Goal: Transaction & Acquisition: Download file/media

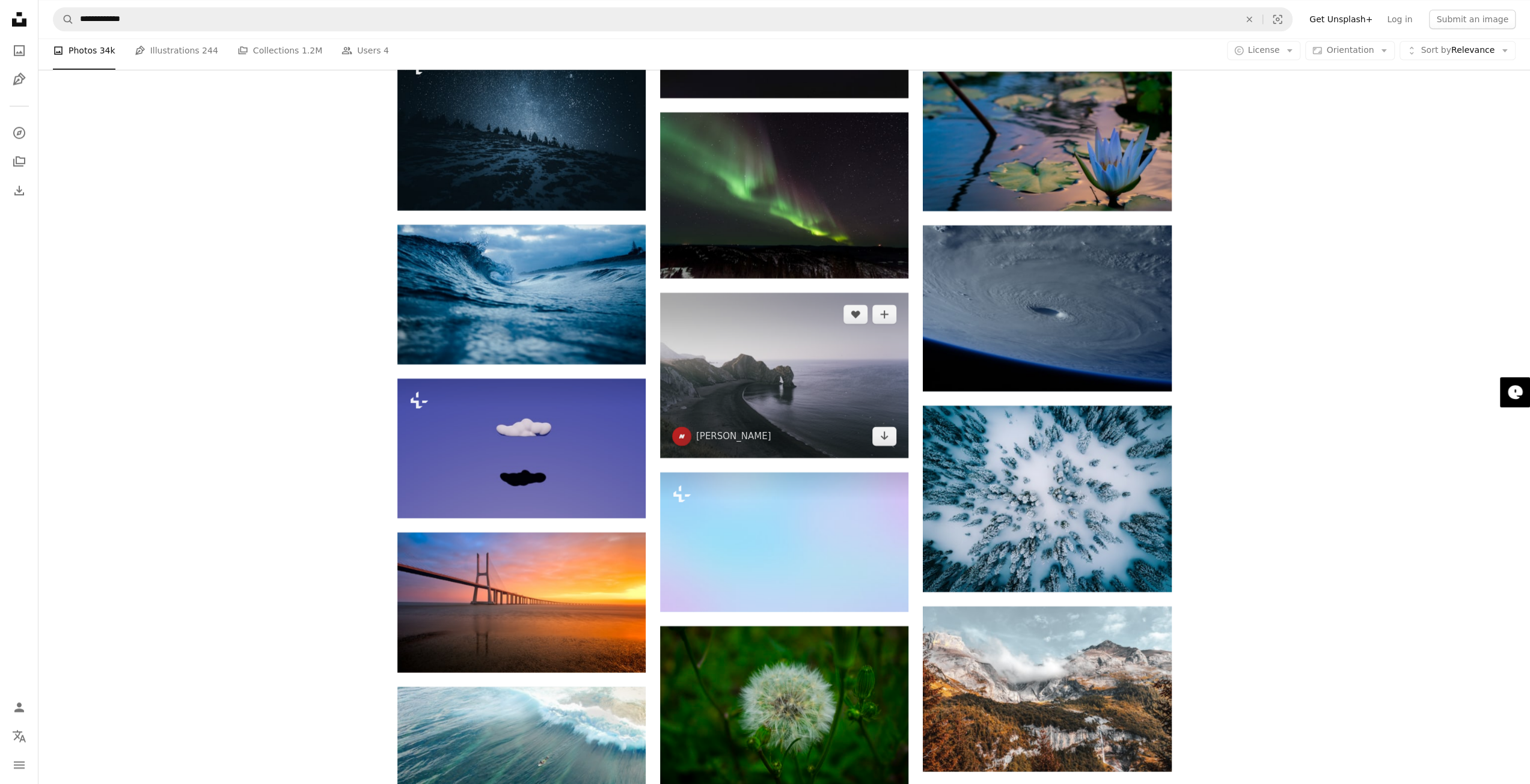
scroll to position [10511, 0]
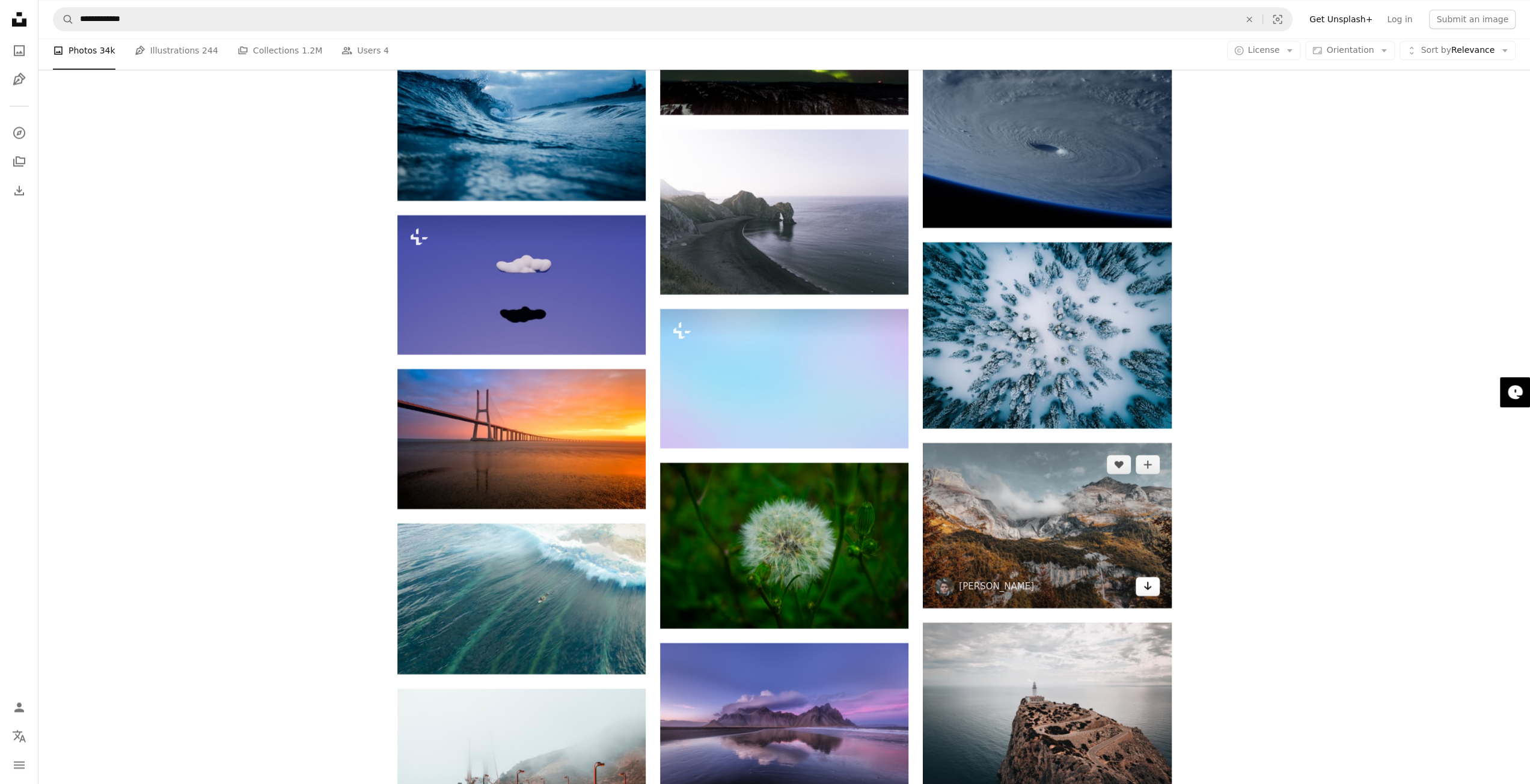
click at [1151, 593] on icon "Arrow pointing down" at bounding box center [1147, 586] width 10 height 15
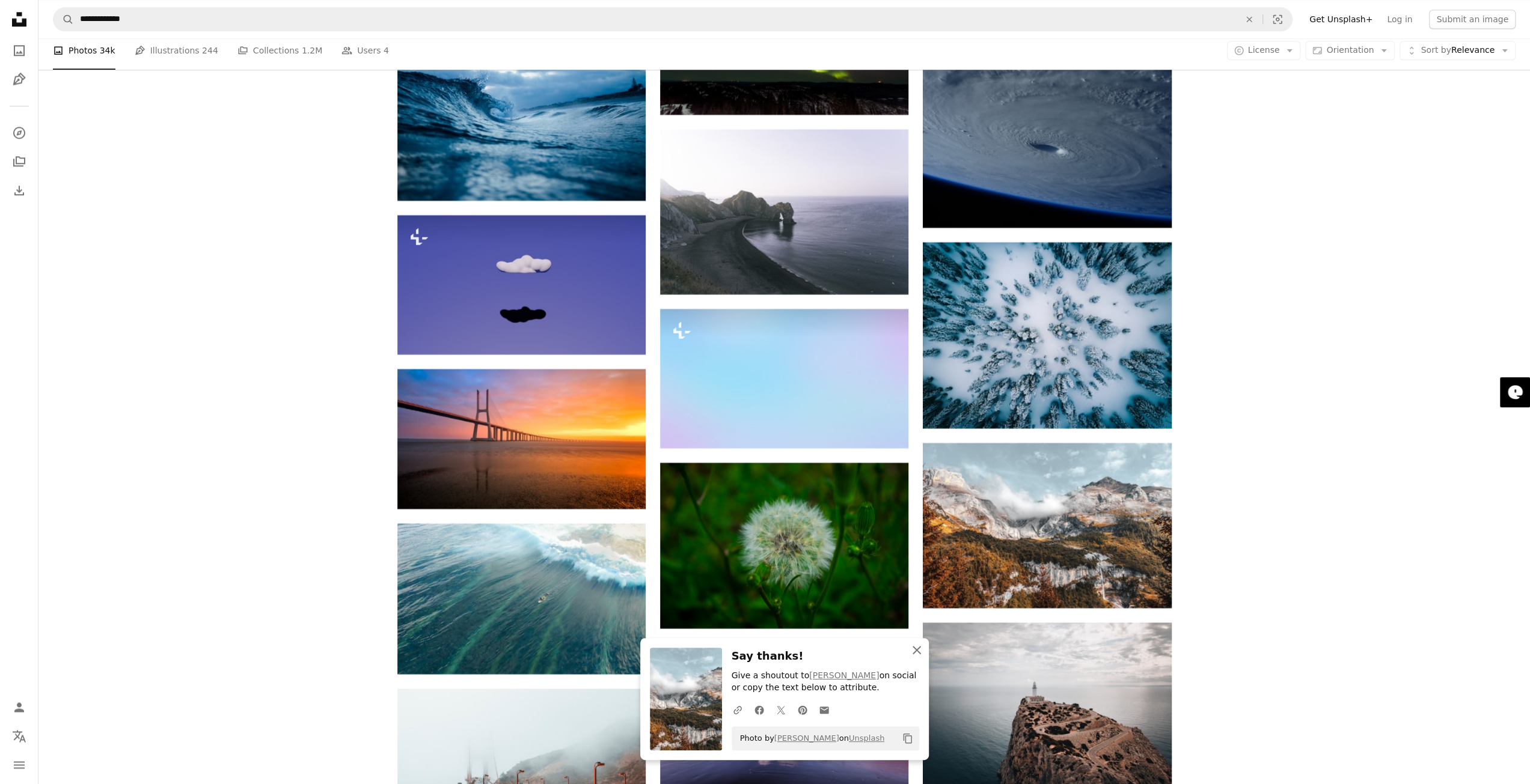
click at [917, 653] on icon "An X shape" at bounding box center [916, 650] width 15 height 15
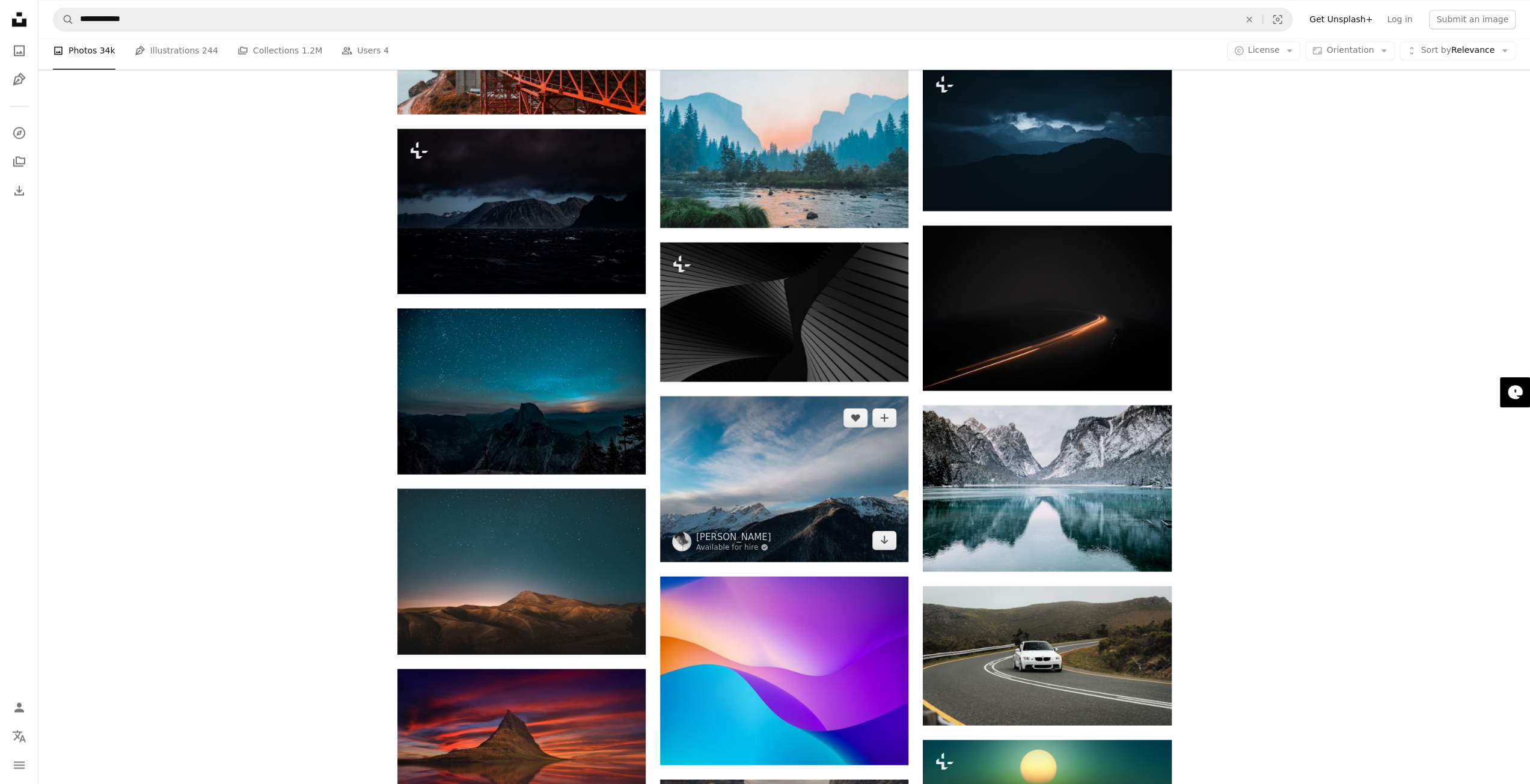
scroll to position [11292, 0]
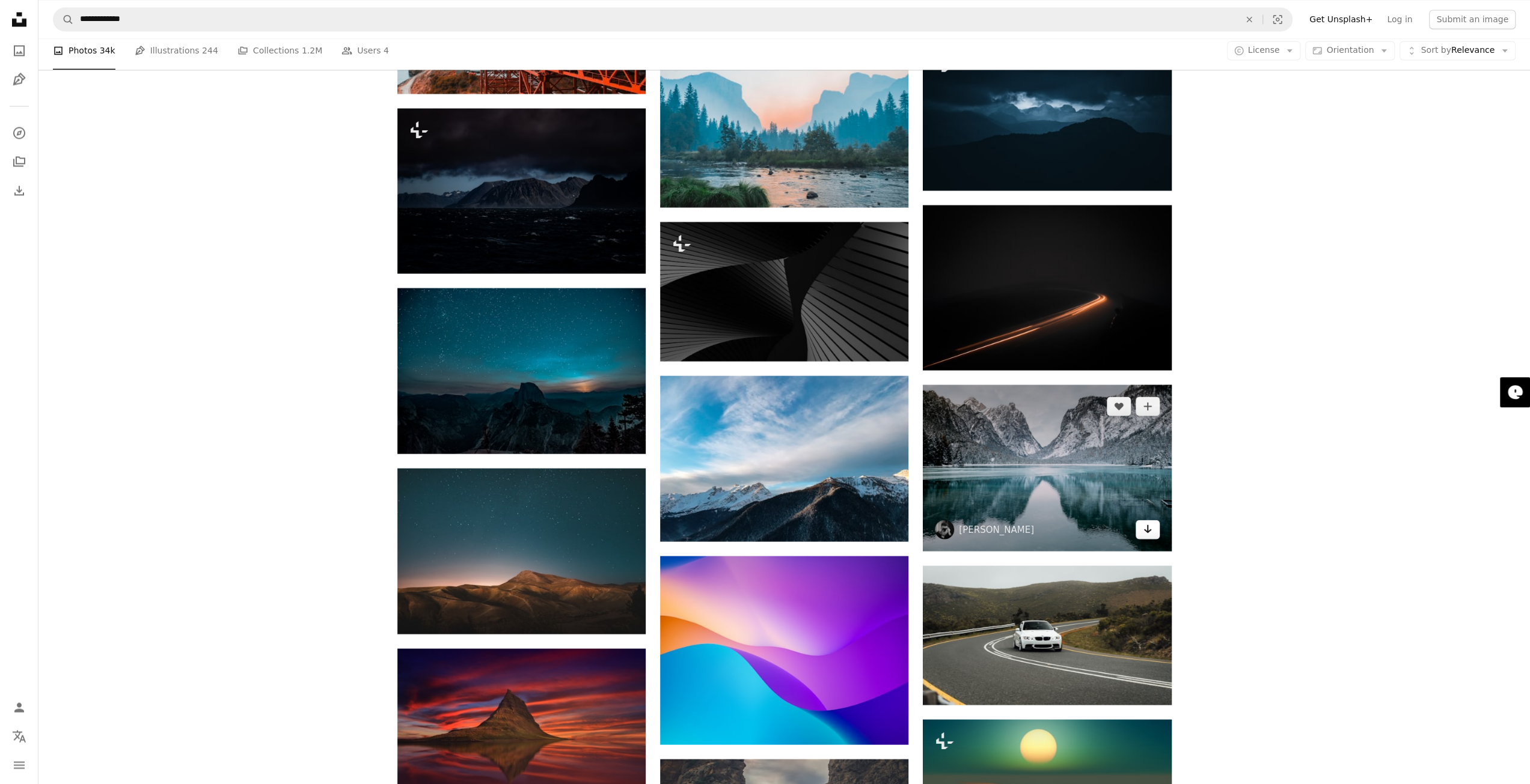
click at [1147, 536] on icon "Arrow pointing down" at bounding box center [1147, 529] width 10 height 15
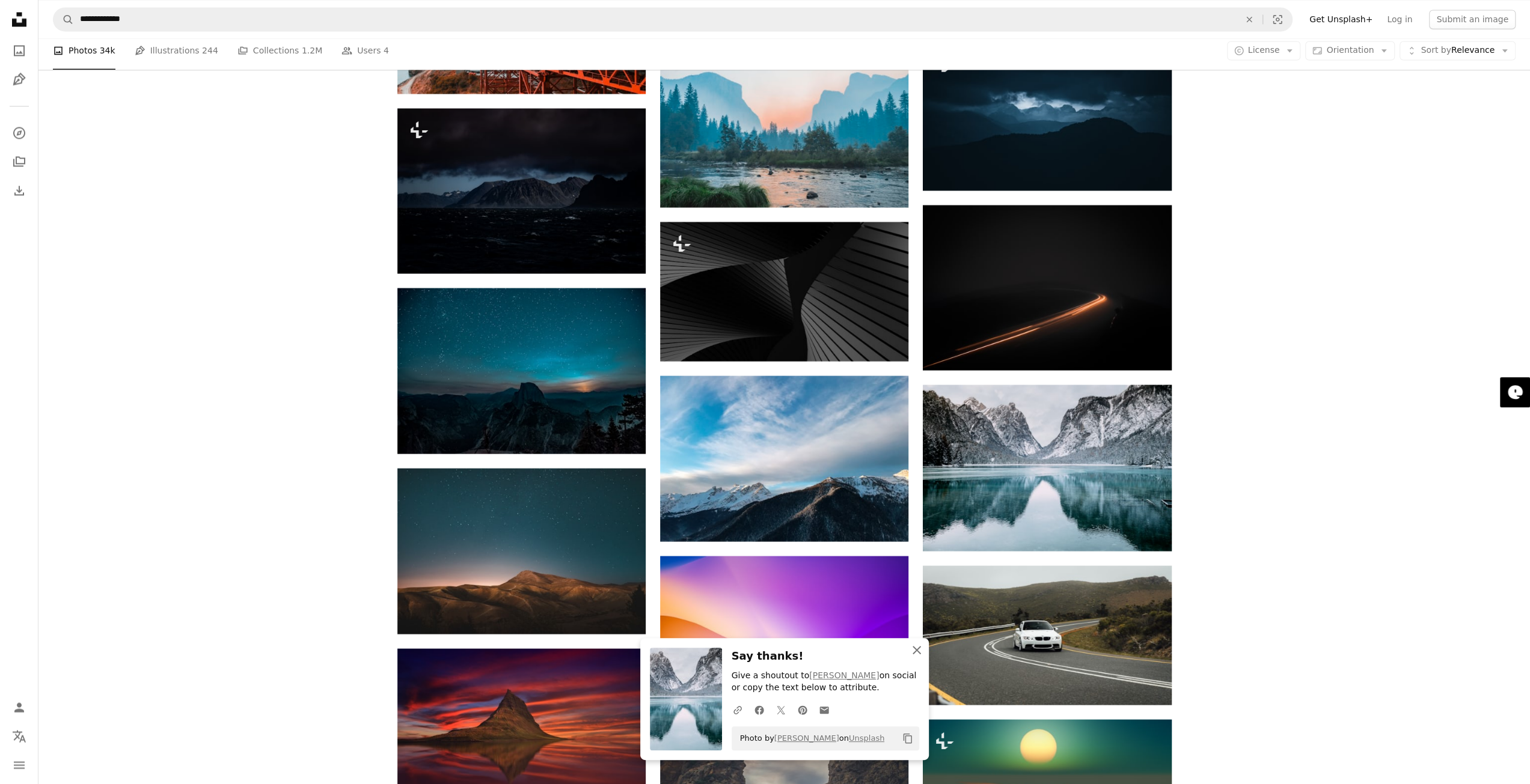
click at [911, 649] on icon "An X shape" at bounding box center [916, 650] width 15 height 15
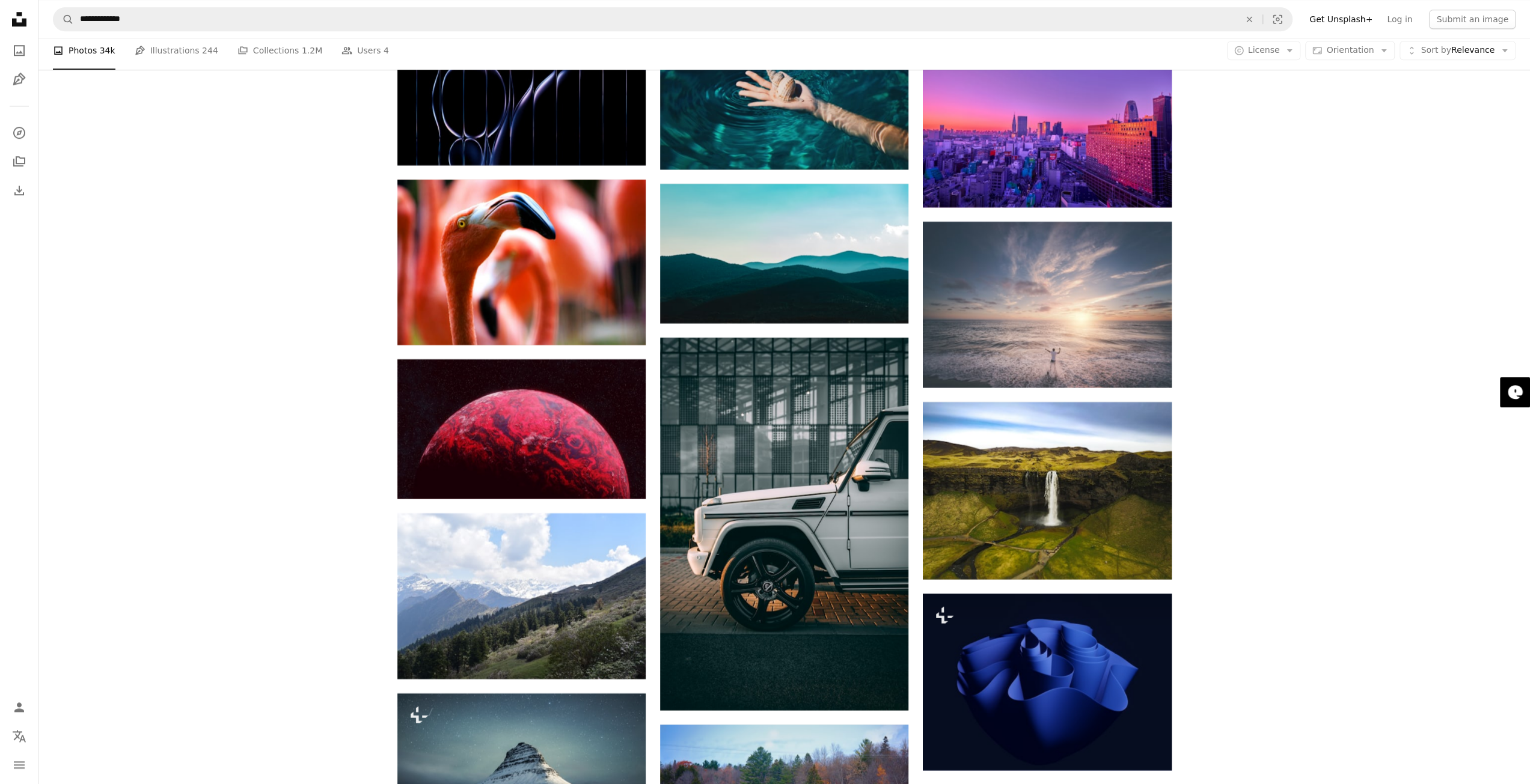
scroll to position [14898, 0]
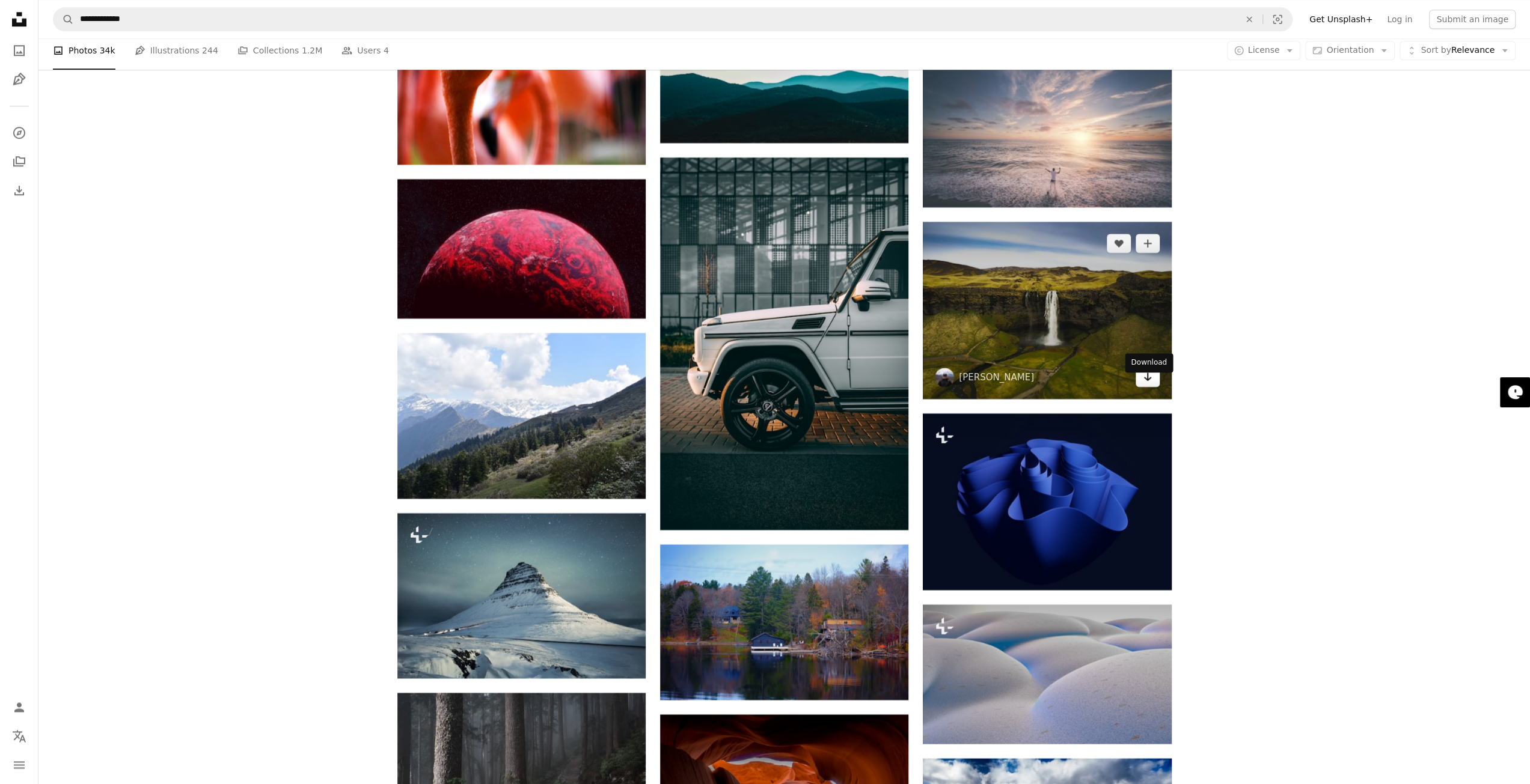
click at [1143, 384] on icon "Arrow pointing down" at bounding box center [1147, 377] width 10 height 15
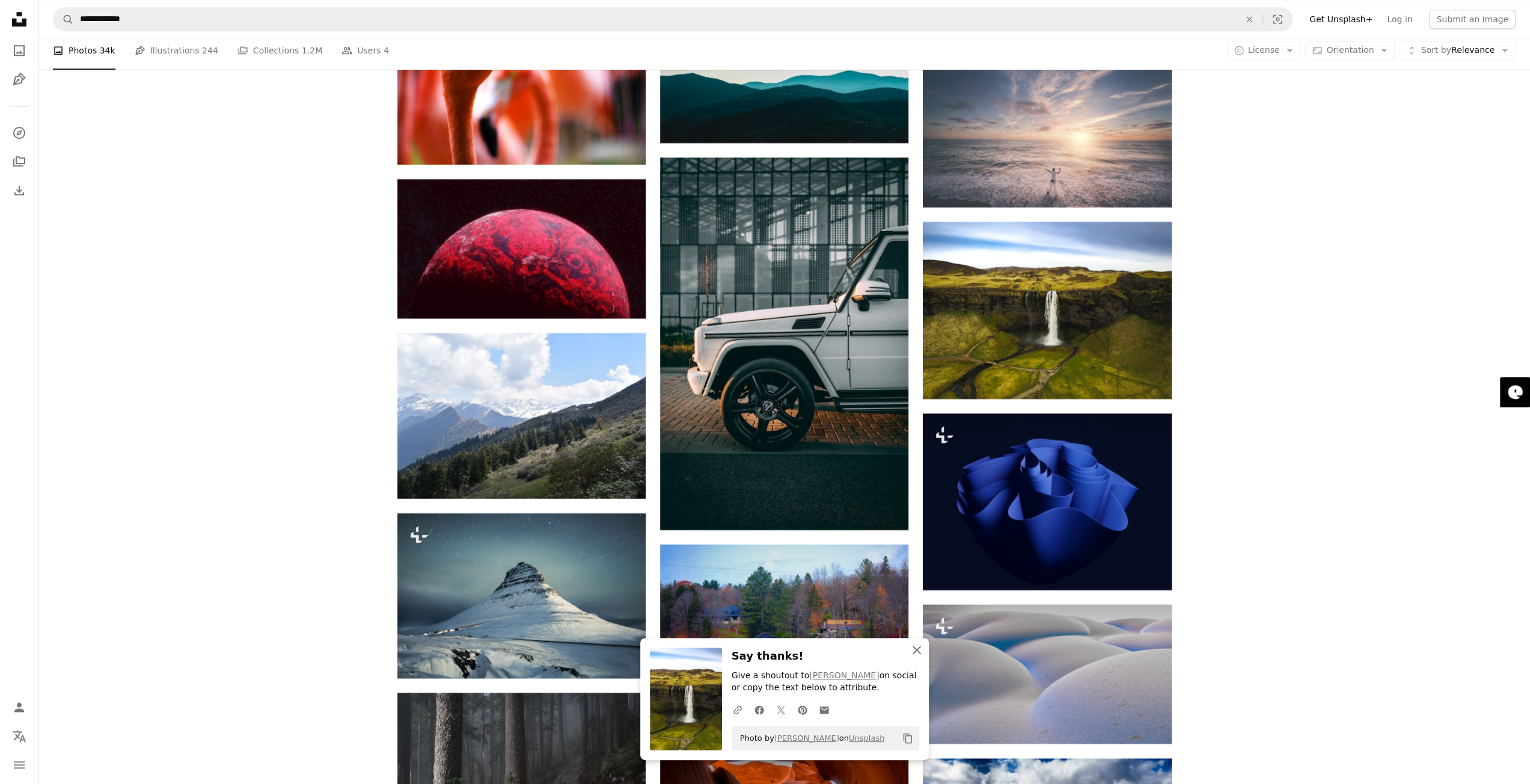
click at [922, 648] on icon "An X shape" at bounding box center [916, 650] width 15 height 15
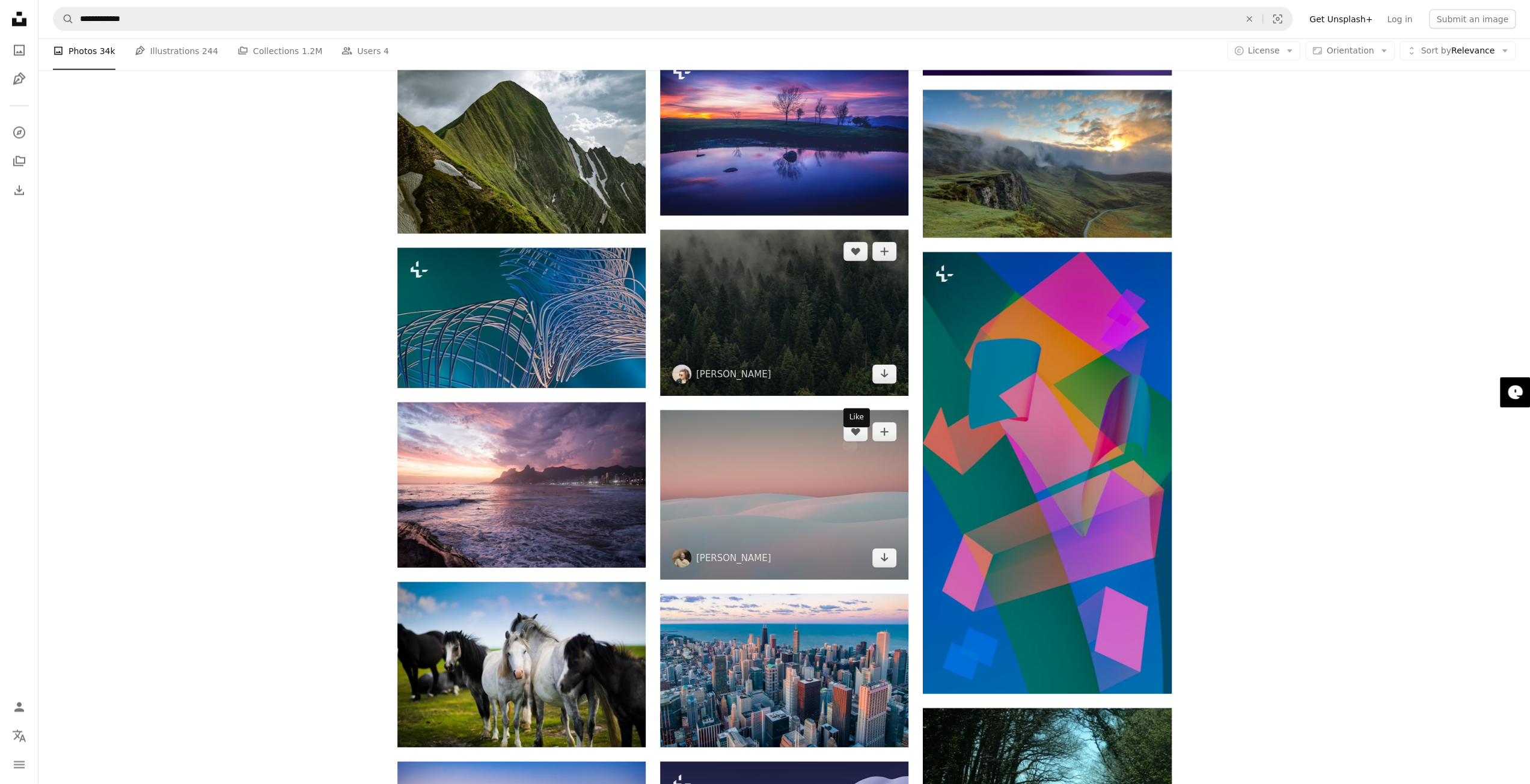
scroll to position [16280, 0]
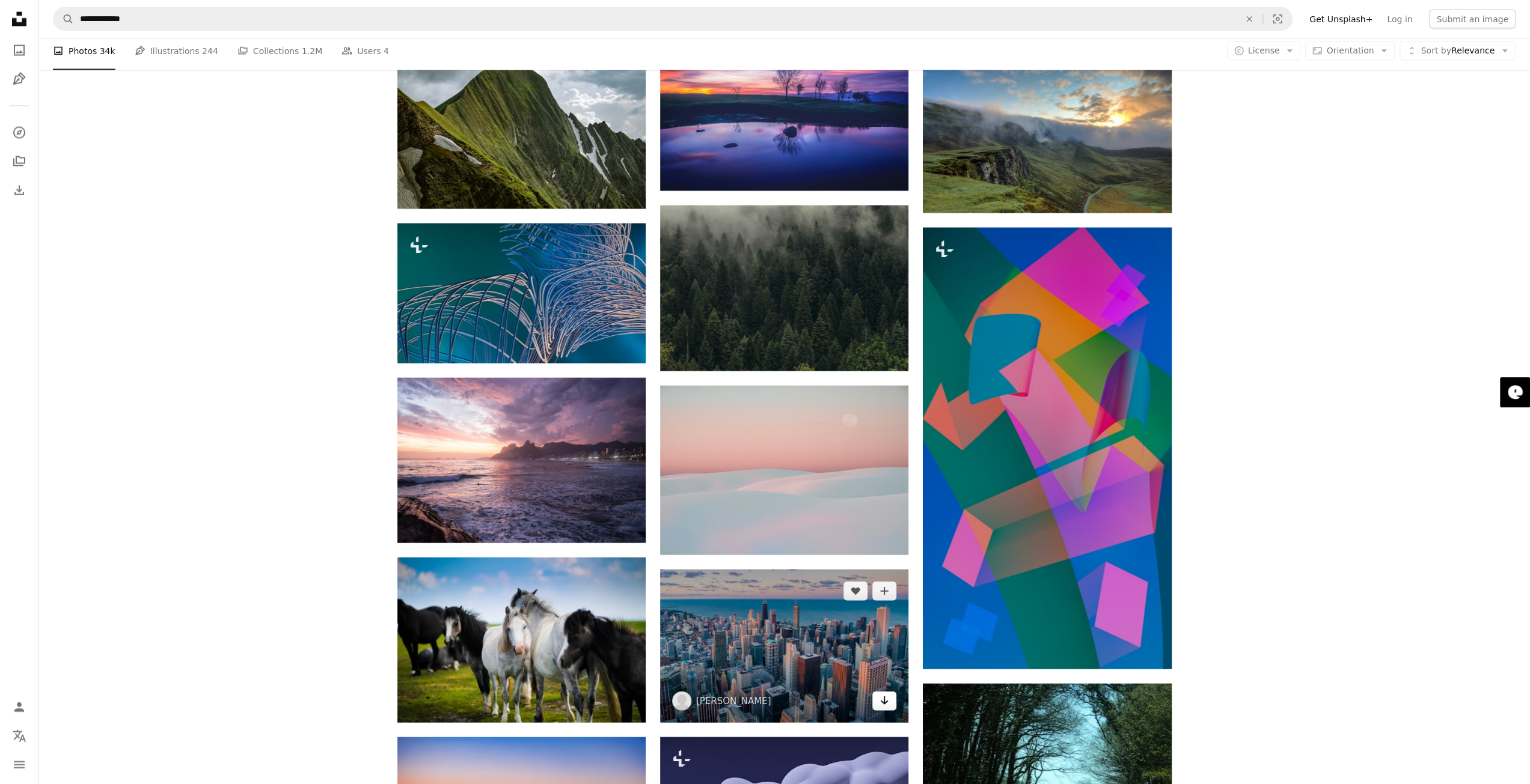
click at [886, 708] on icon "Arrow pointing down" at bounding box center [884, 700] width 10 height 15
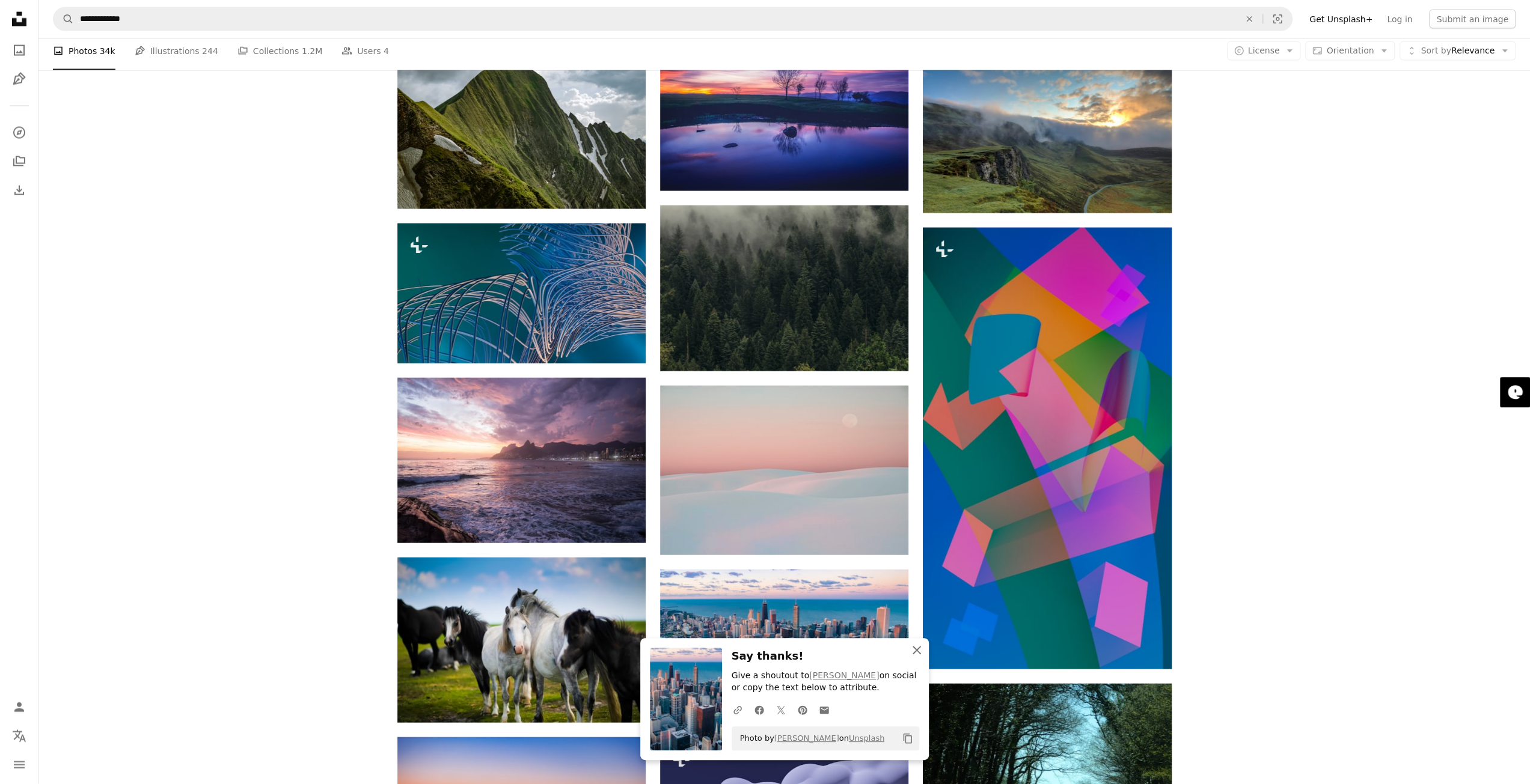
click at [916, 649] on icon "An X shape" at bounding box center [916, 650] width 15 height 15
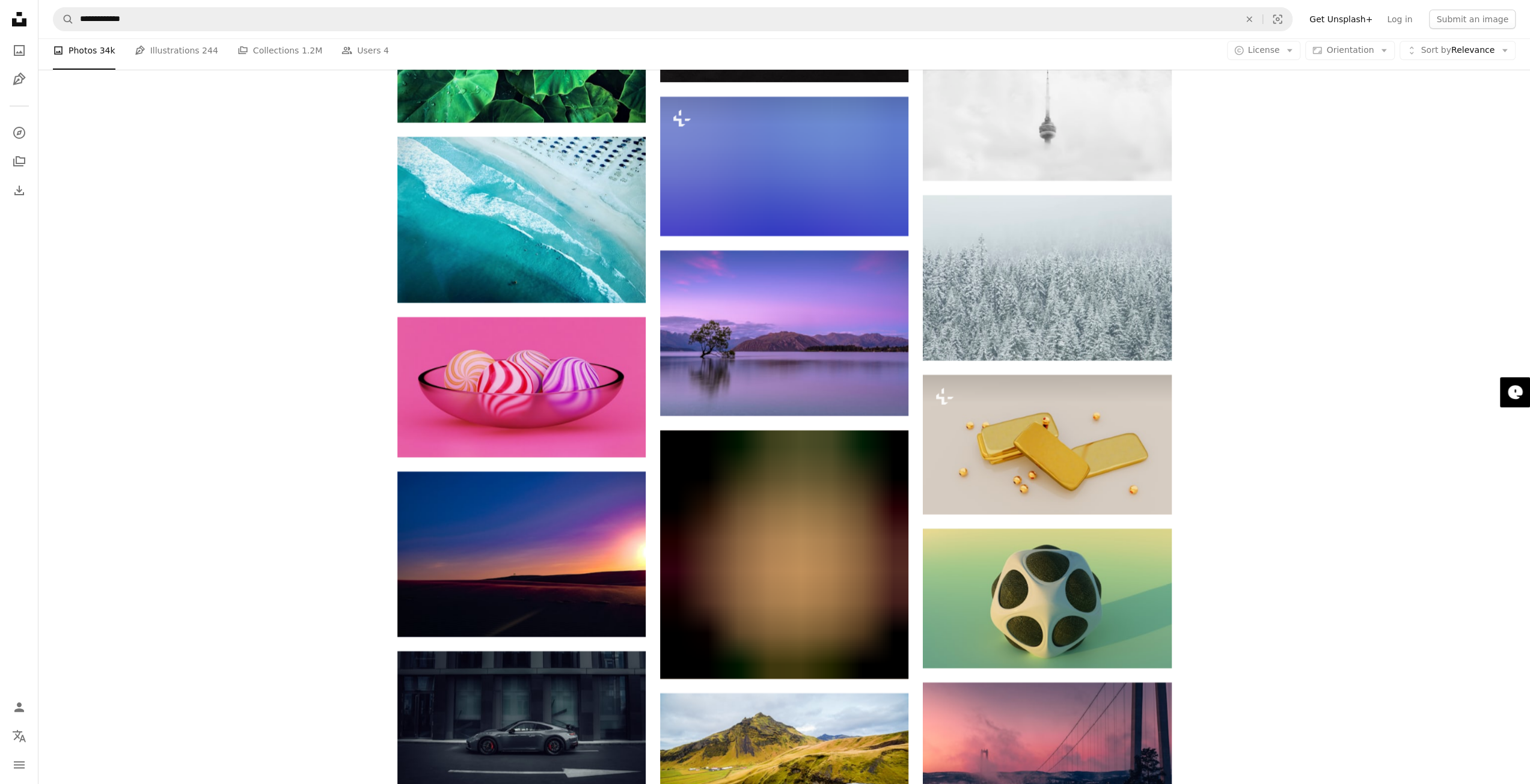
scroll to position [18383, 0]
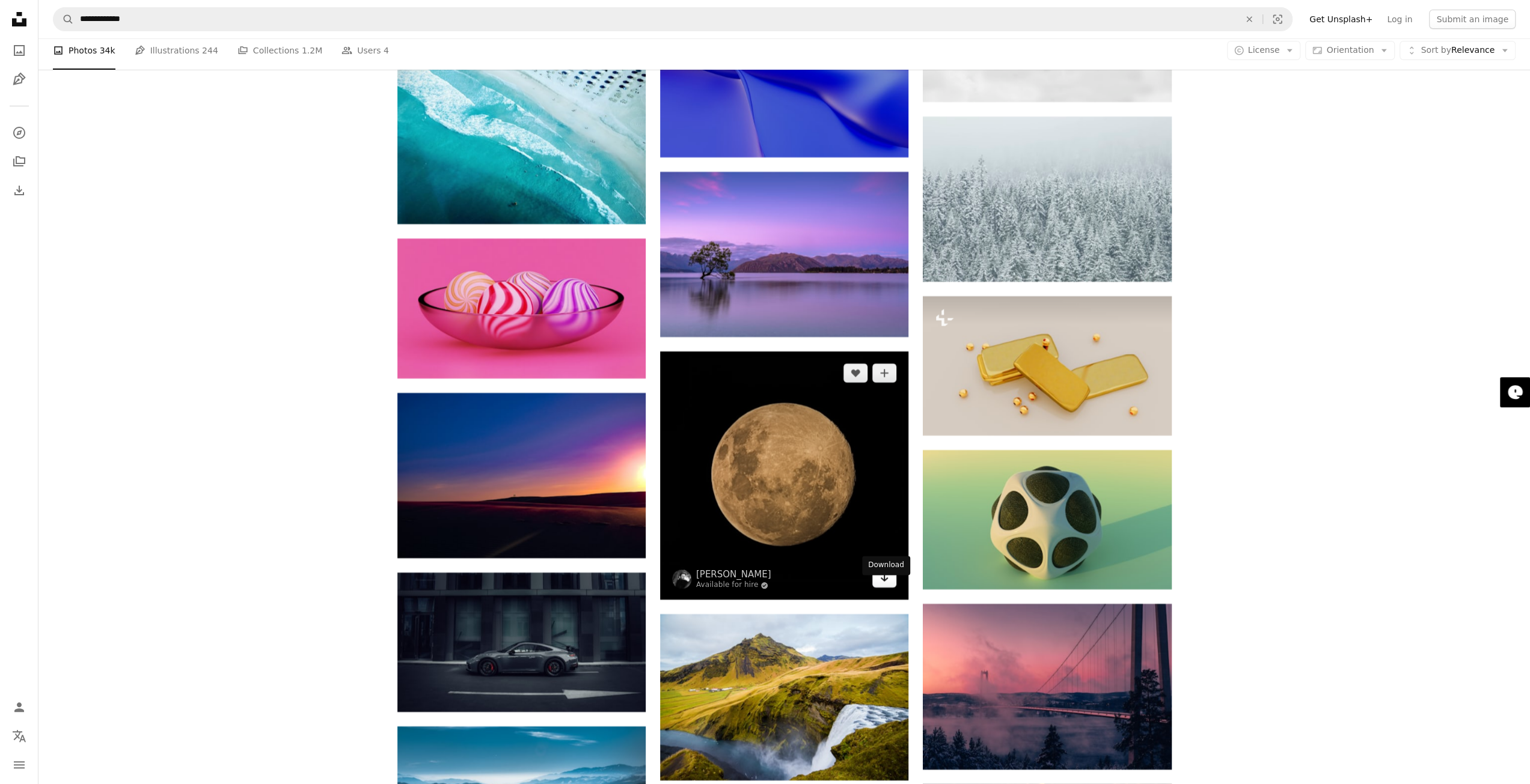
click at [887, 585] on icon "Arrow pointing down" at bounding box center [884, 578] width 10 height 15
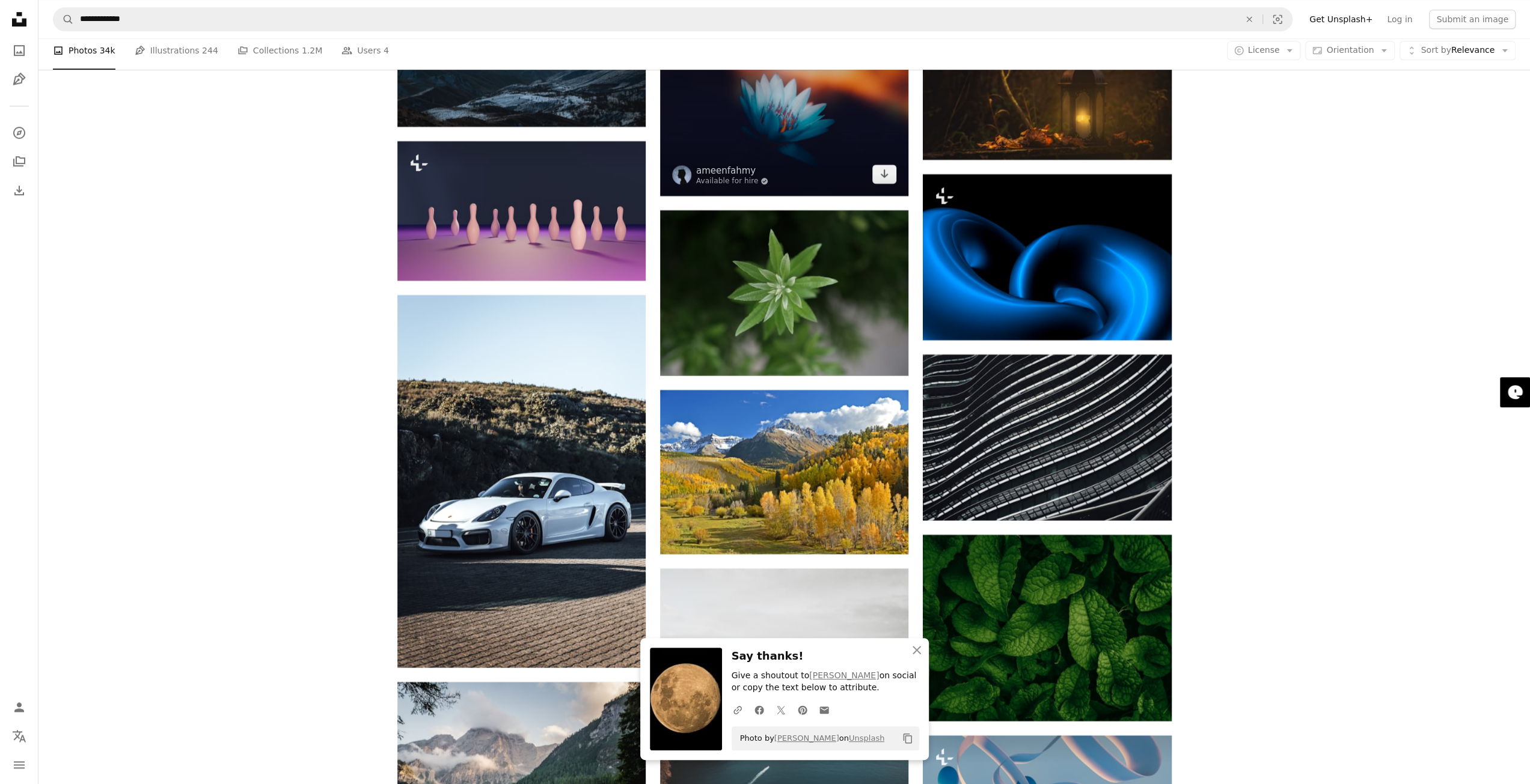
scroll to position [19165, 0]
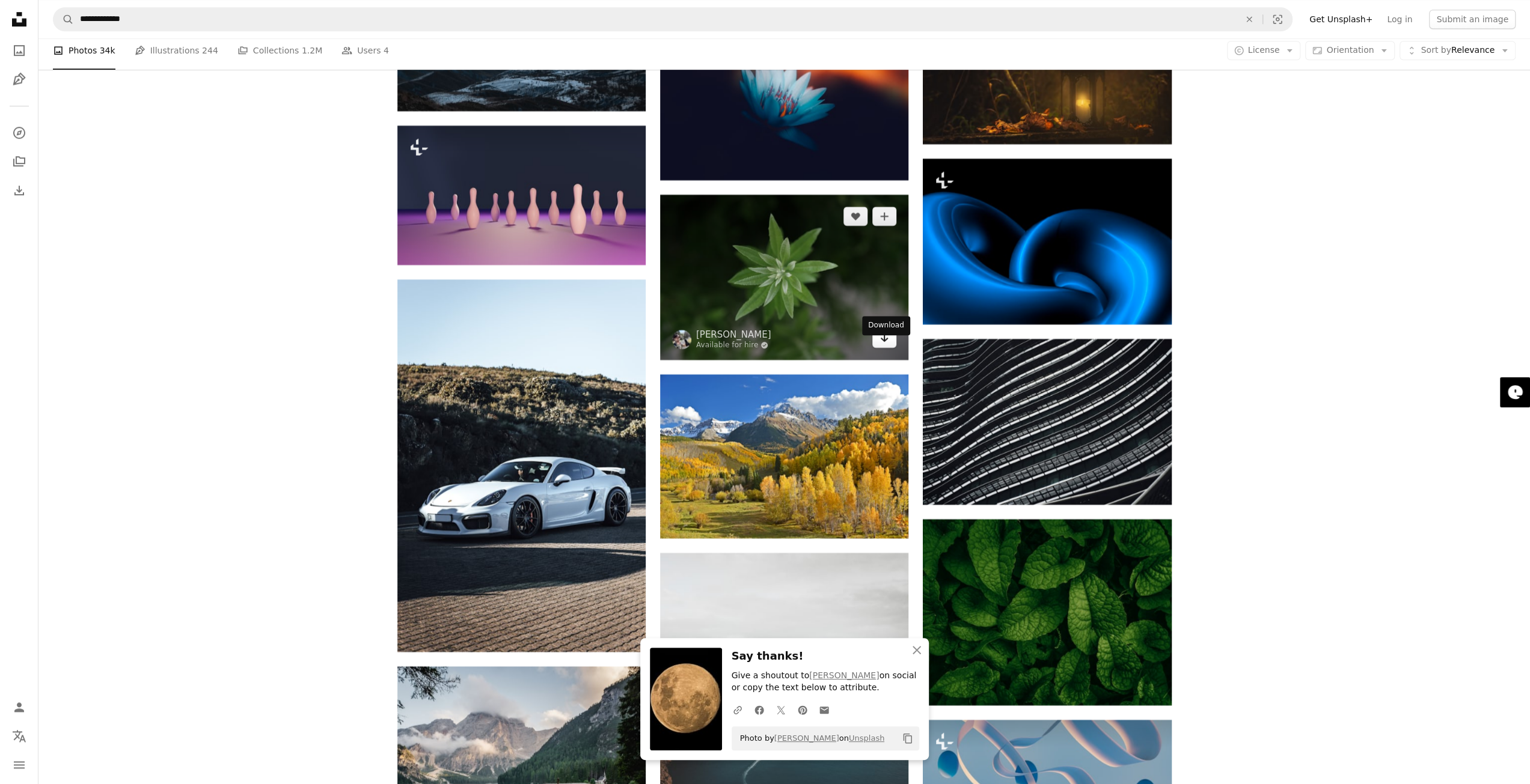
click at [882, 345] on icon "Arrow pointing down" at bounding box center [884, 337] width 10 height 15
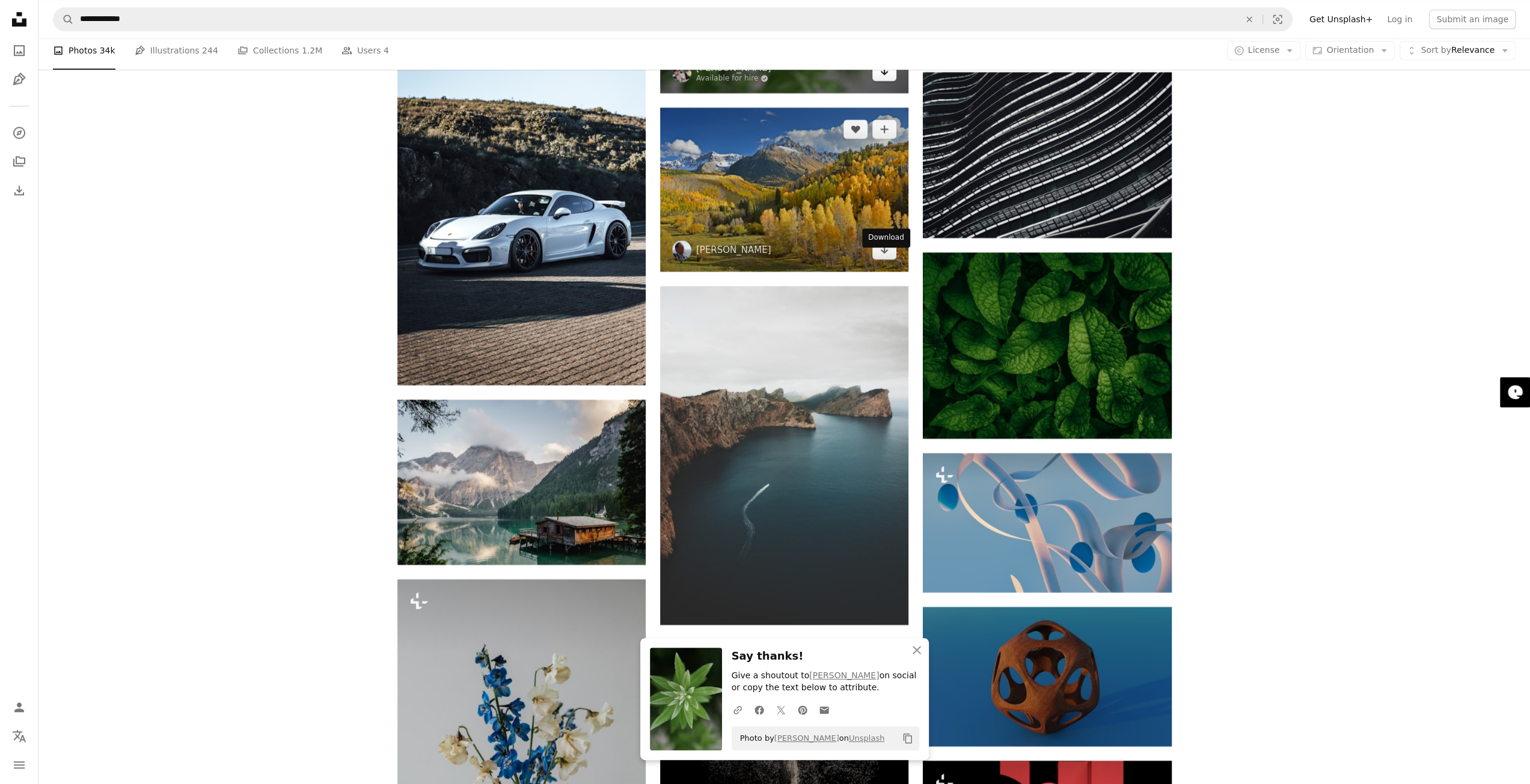
scroll to position [19525, 0]
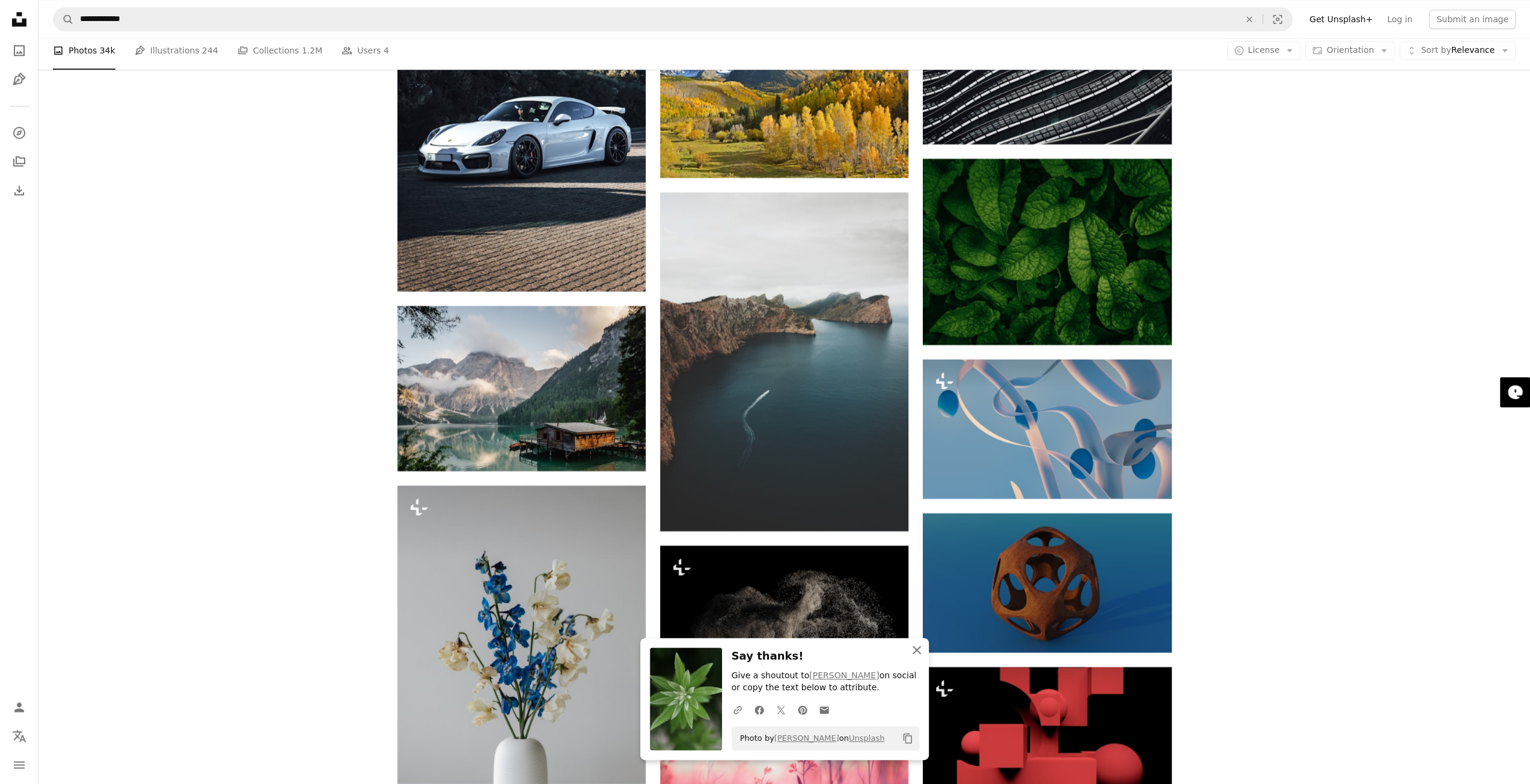
click at [915, 649] on icon "button" at bounding box center [917, 650] width 9 height 9
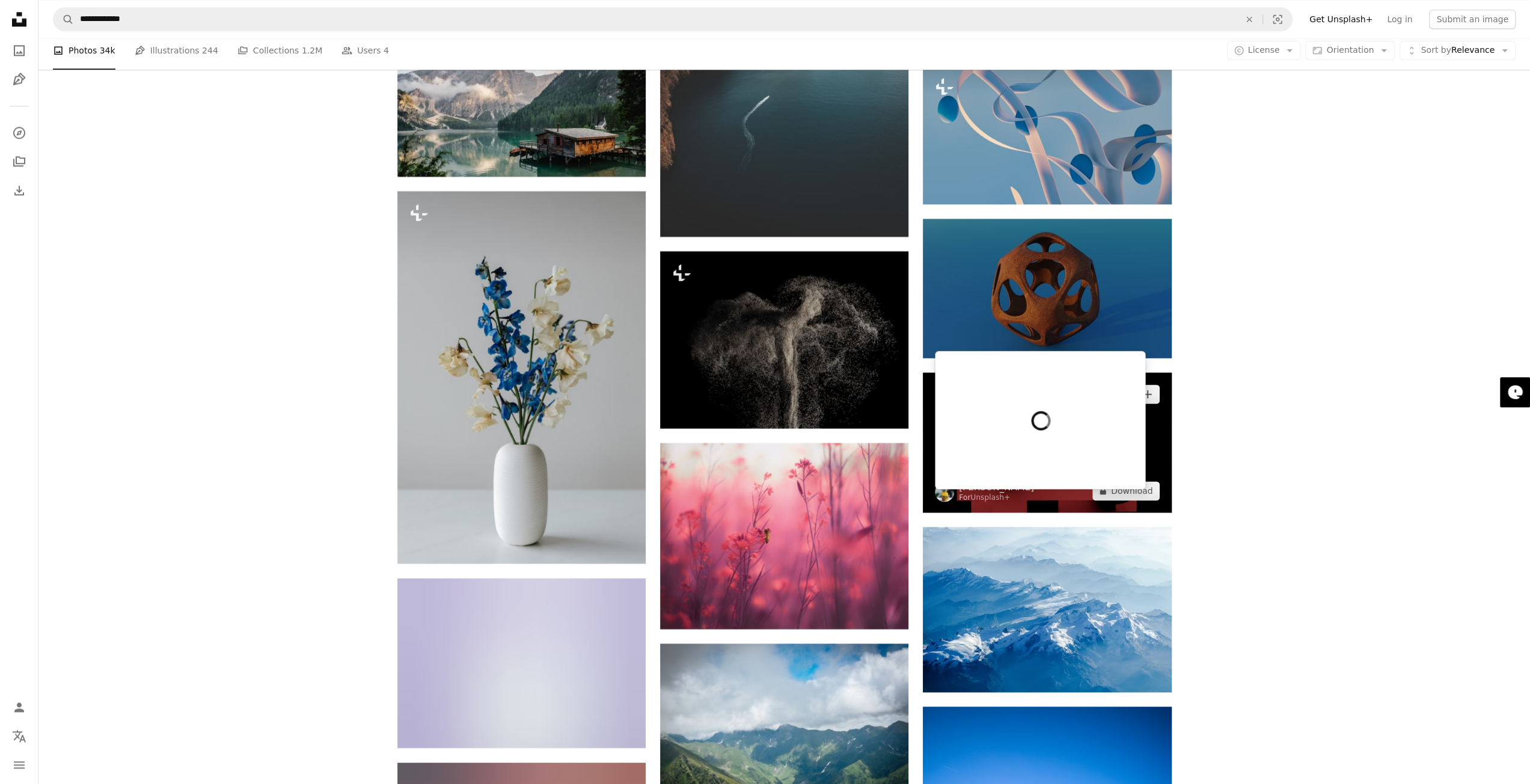
scroll to position [19946, 0]
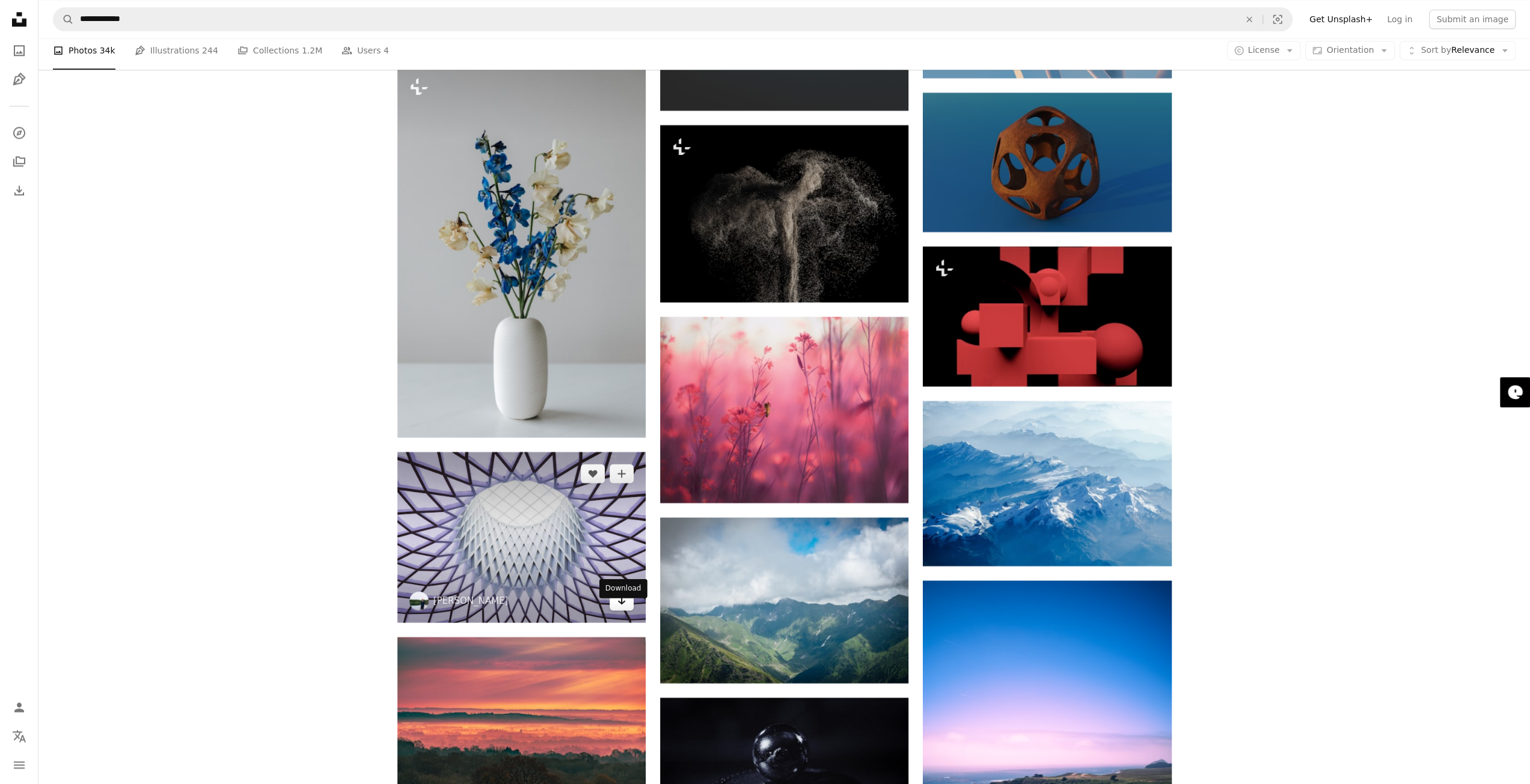
click at [622, 607] on icon "Arrow pointing down" at bounding box center [621, 600] width 10 height 15
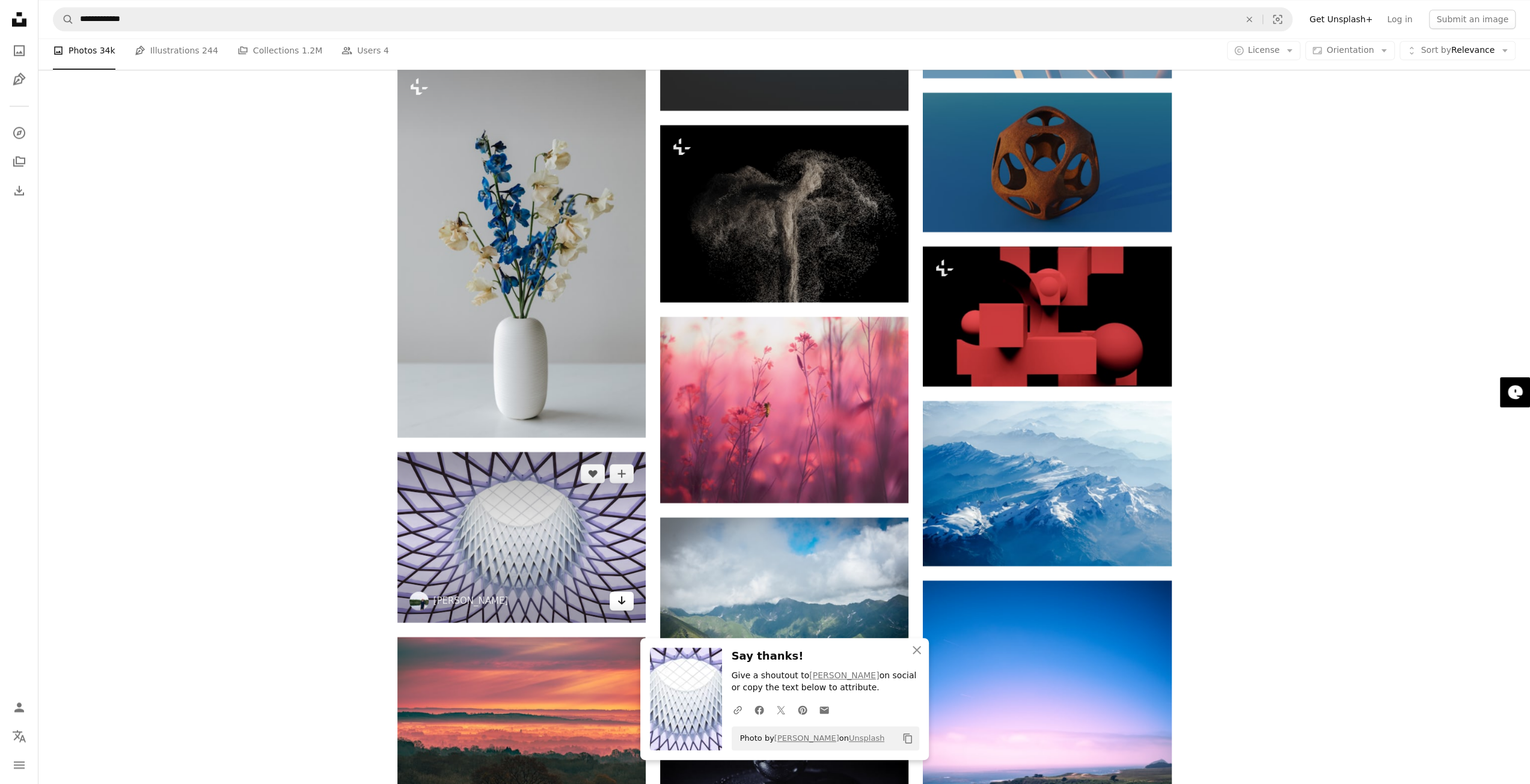
scroll to position [20306, 0]
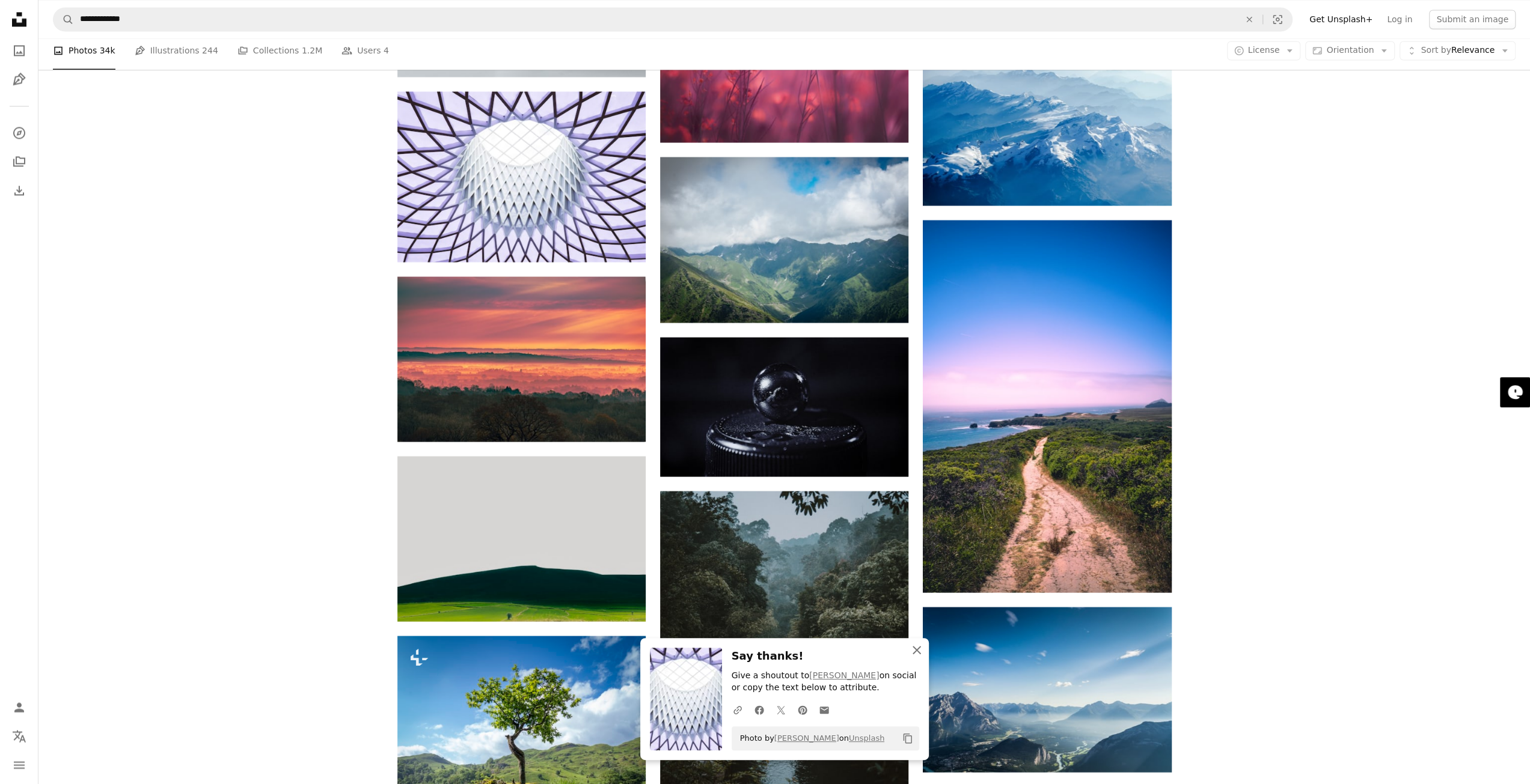
click at [915, 651] on icon "button" at bounding box center [917, 650] width 9 height 9
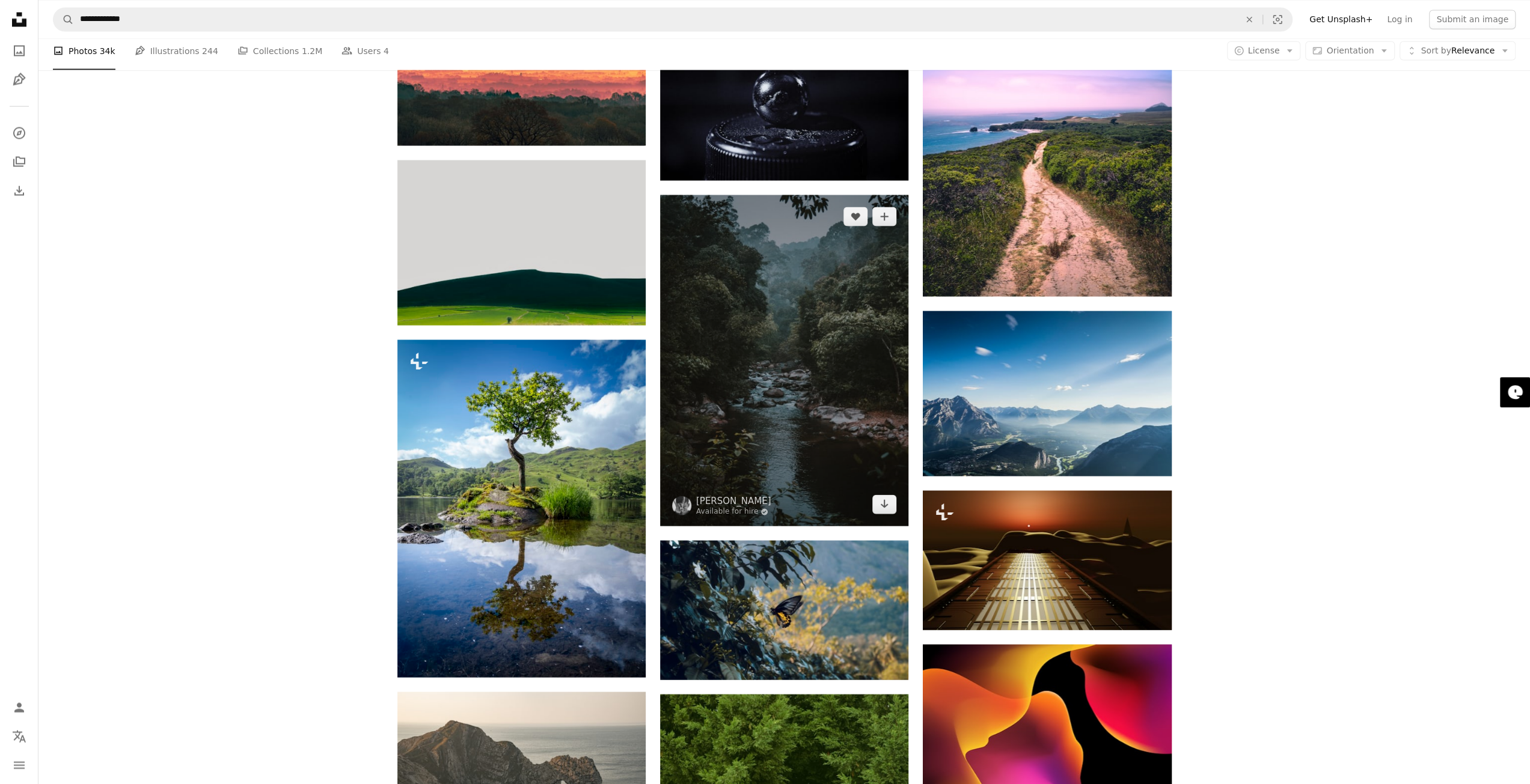
scroll to position [20607, 0]
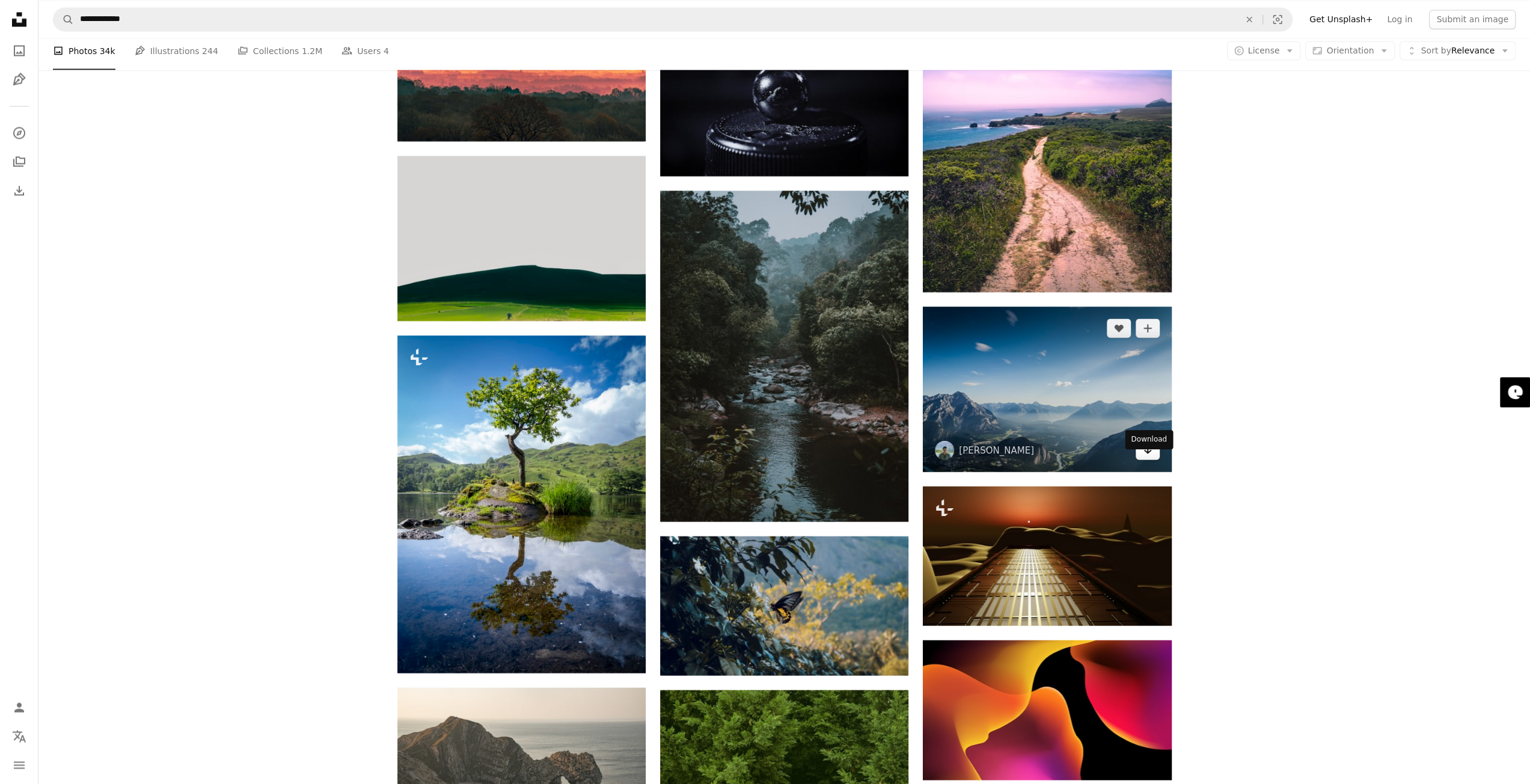
click at [1144, 457] on icon "Arrow pointing down" at bounding box center [1147, 449] width 10 height 15
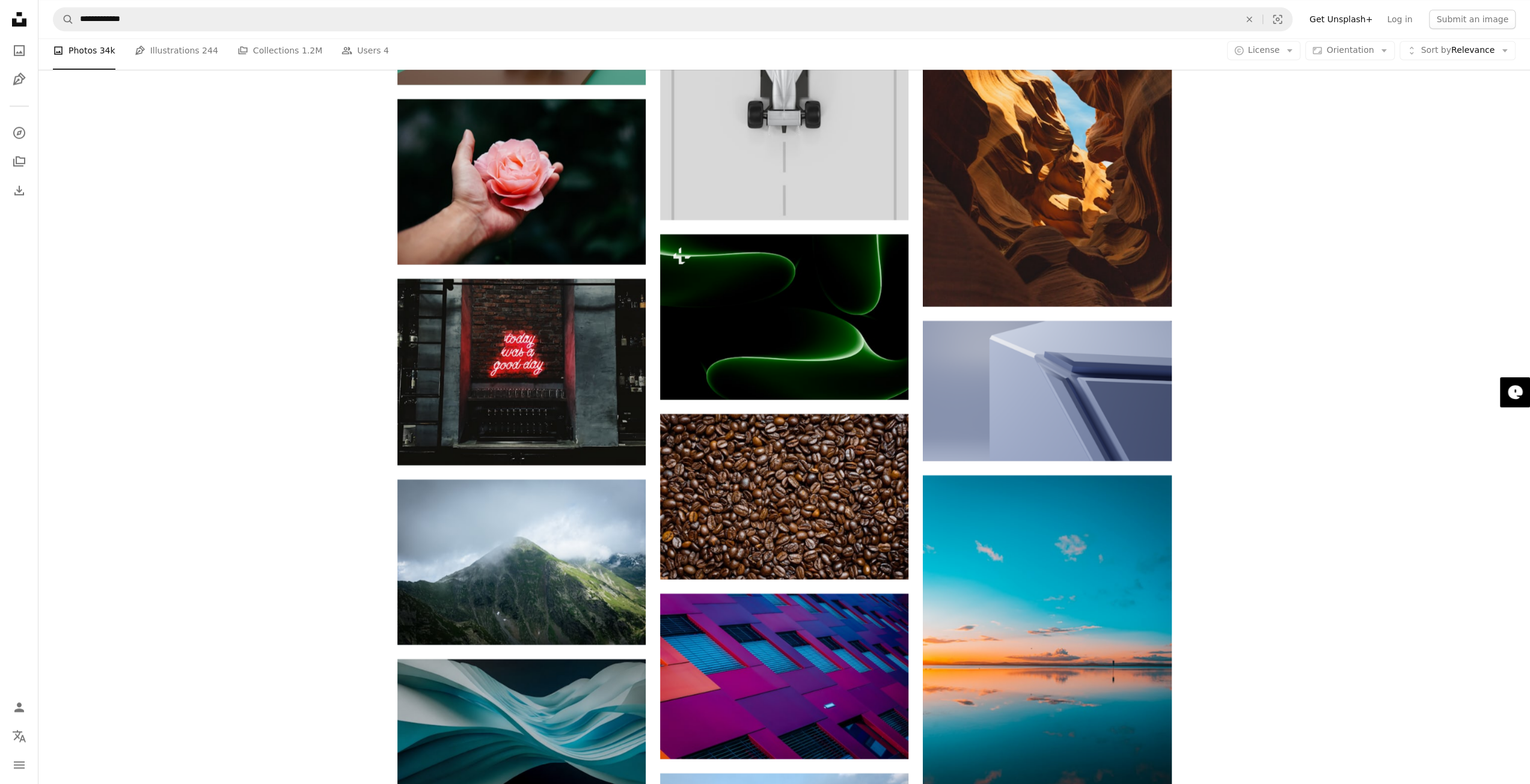
scroll to position [23973, 0]
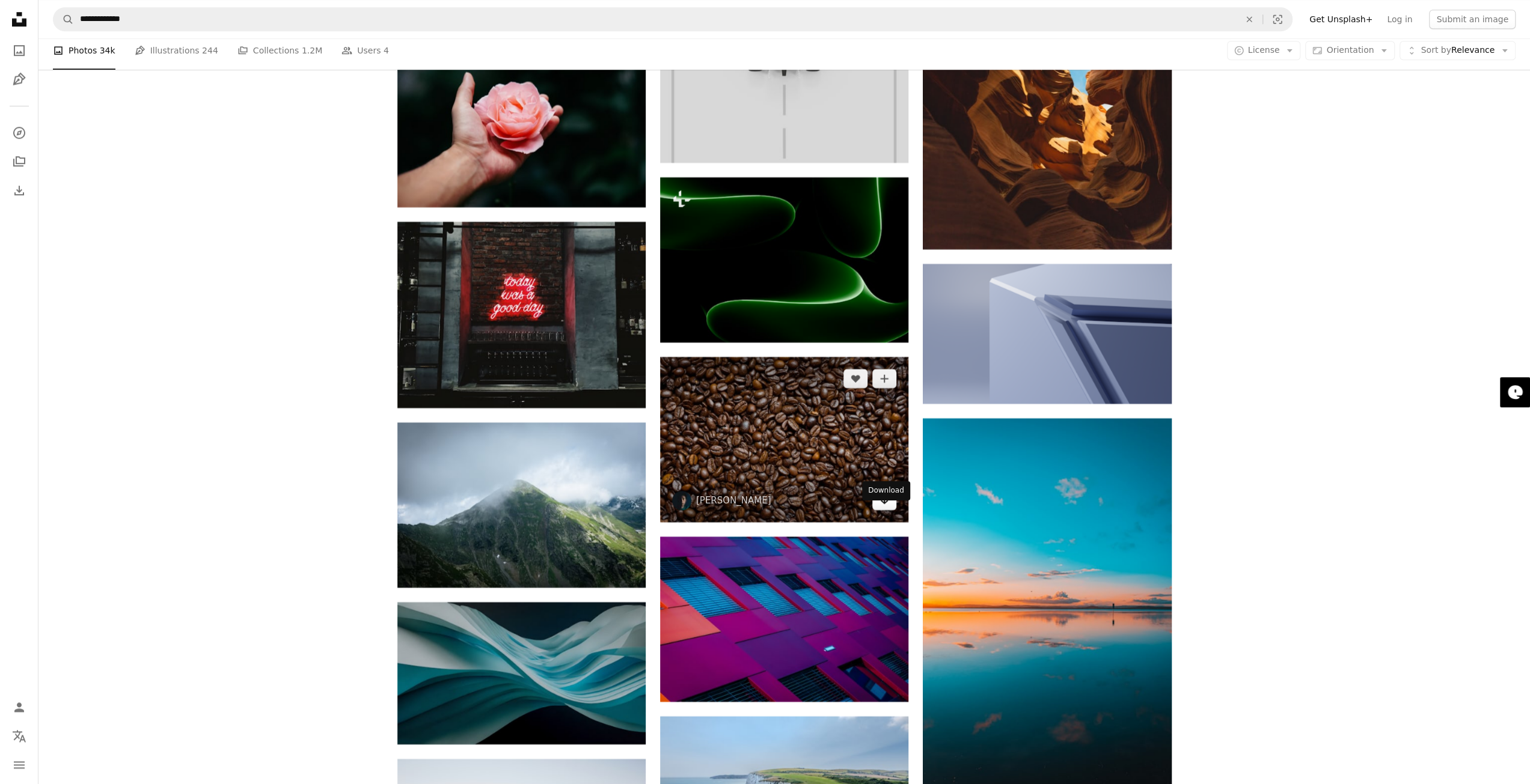
click at [881, 504] on icon "Download" at bounding box center [884, 500] width 8 height 9
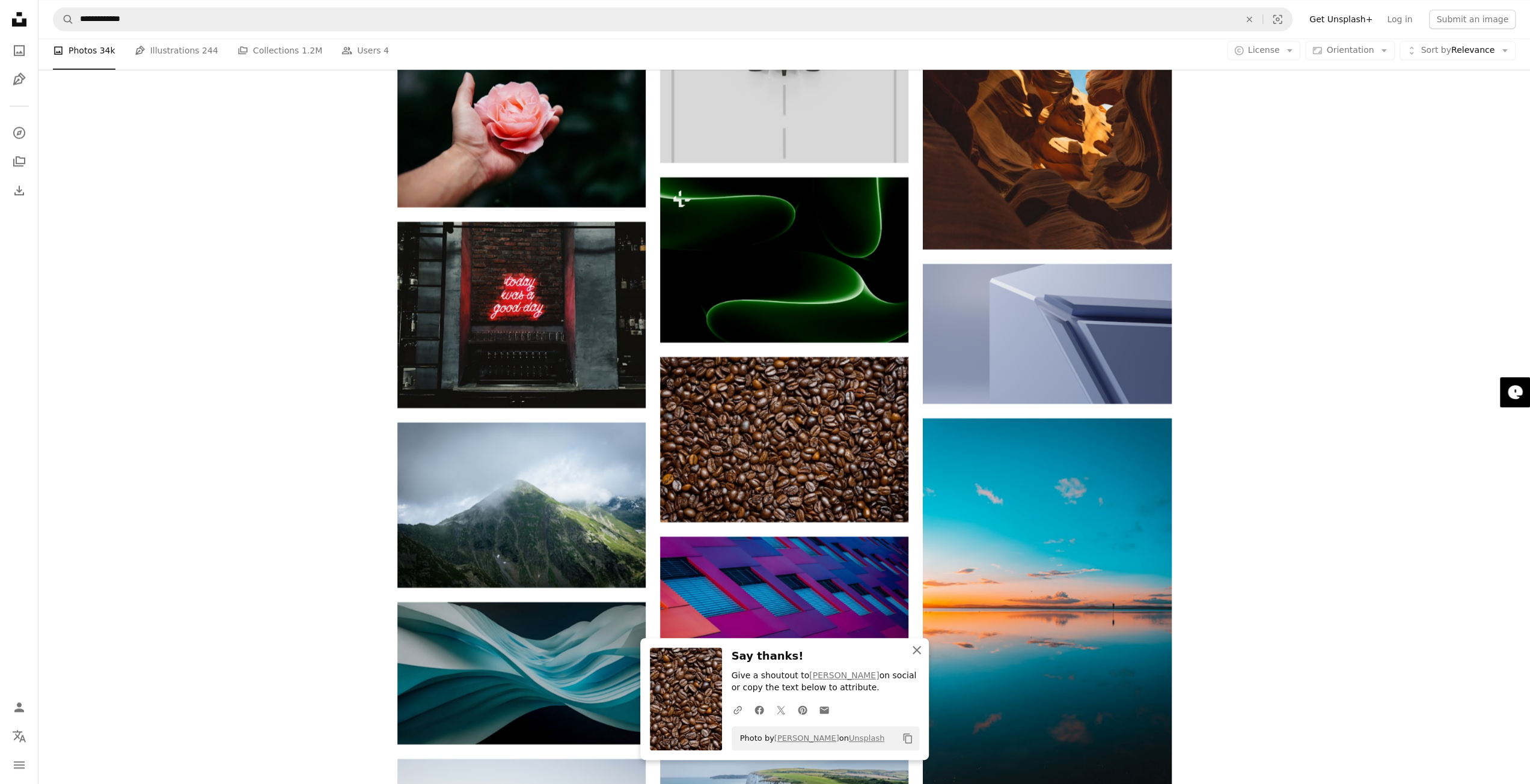
click at [922, 649] on icon "An X shape" at bounding box center [916, 650] width 15 height 15
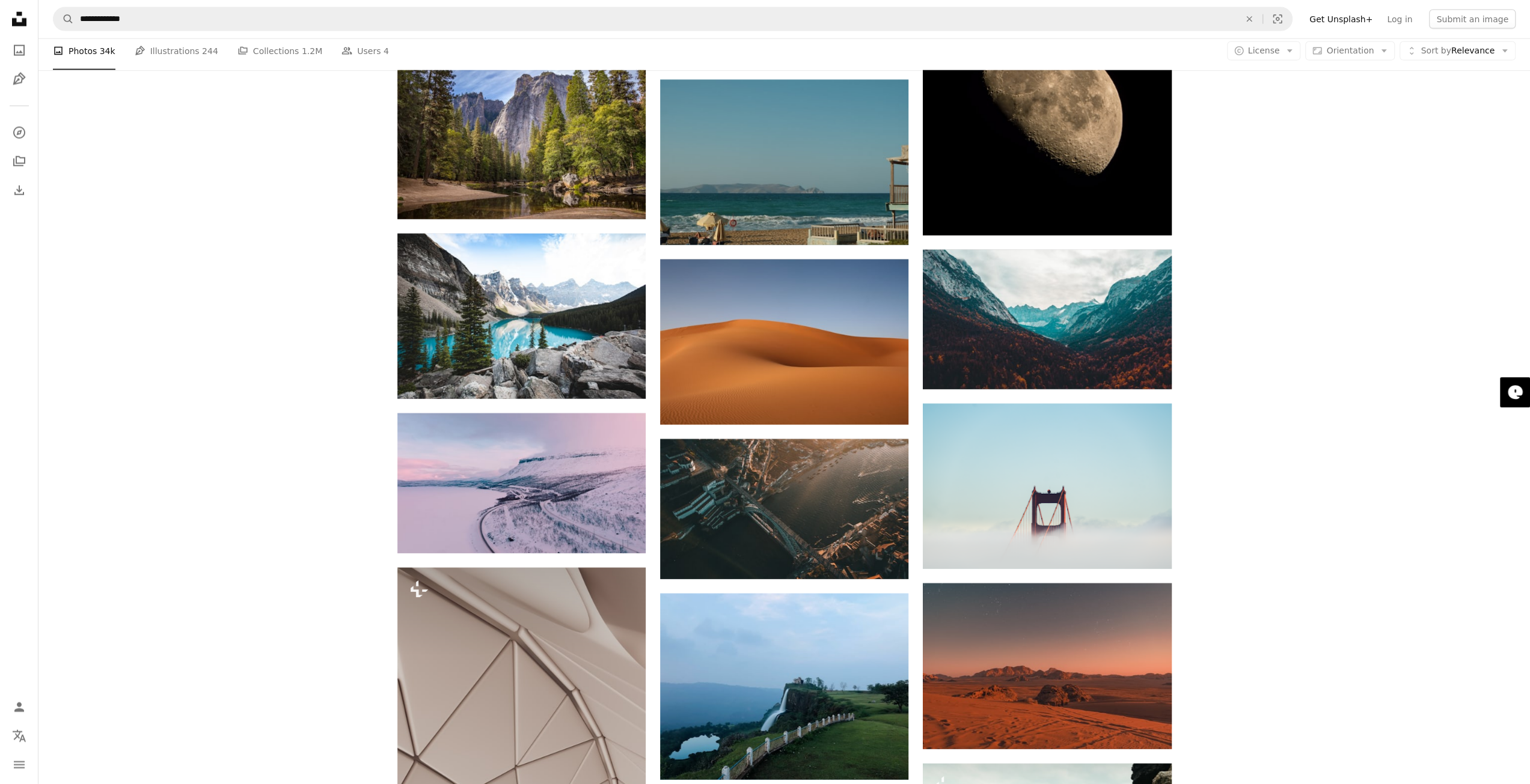
scroll to position [25716, 0]
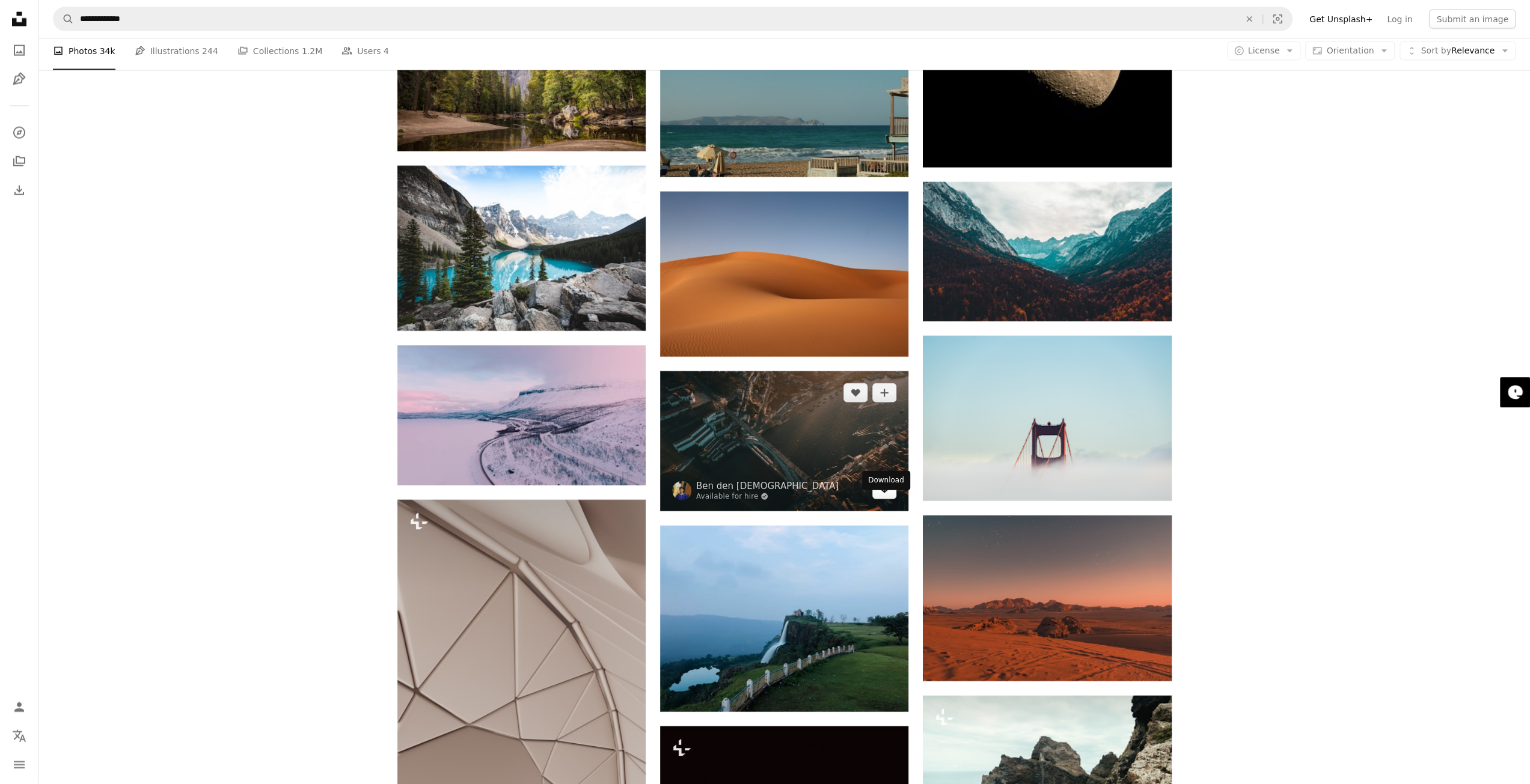
click at [886, 496] on icon "Arrow pointing down" at bounding box center [884, 489] width 10 height 15
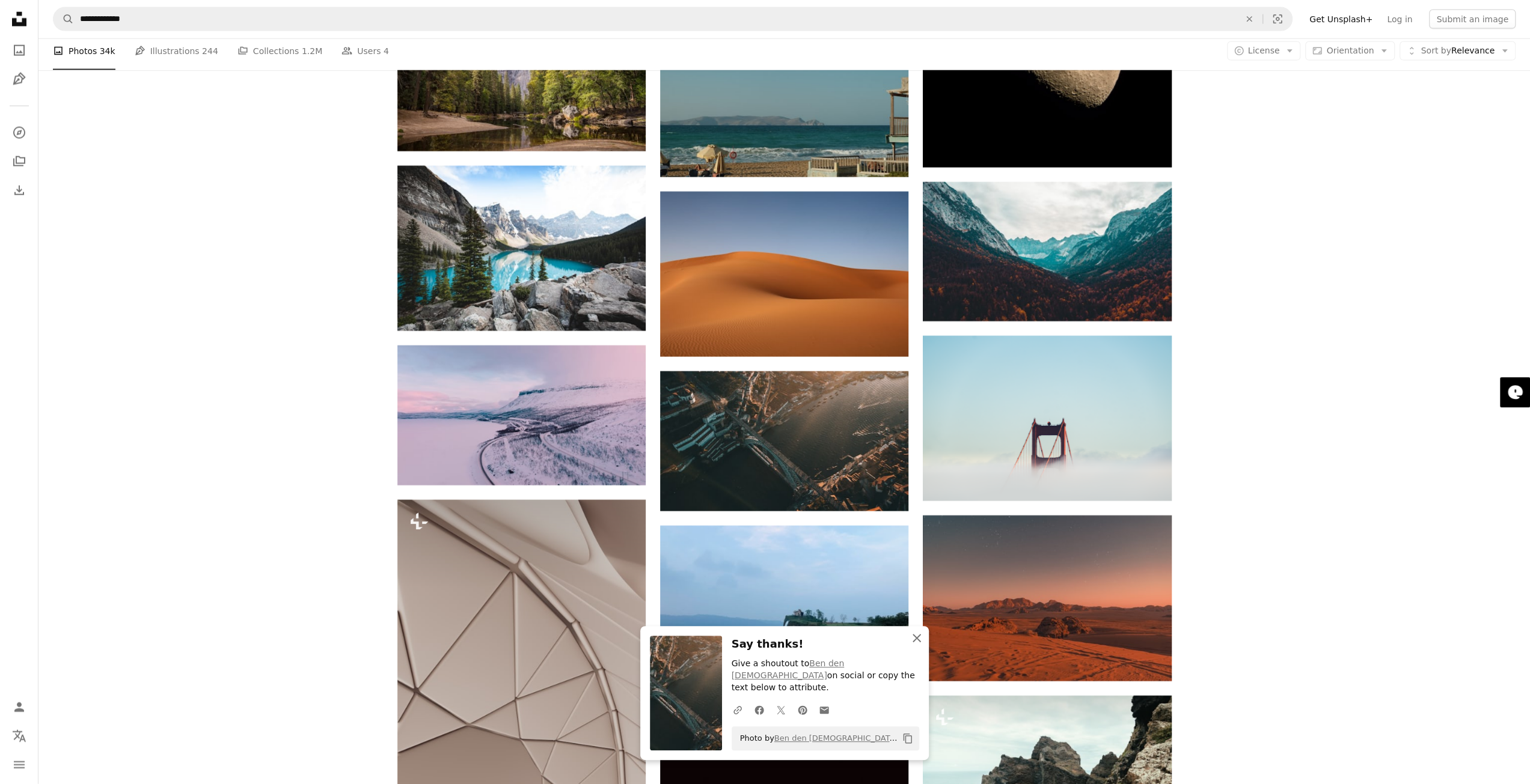
click at [913, 642] on icon "button" at bounding box center [917, 638] width 9 height 9
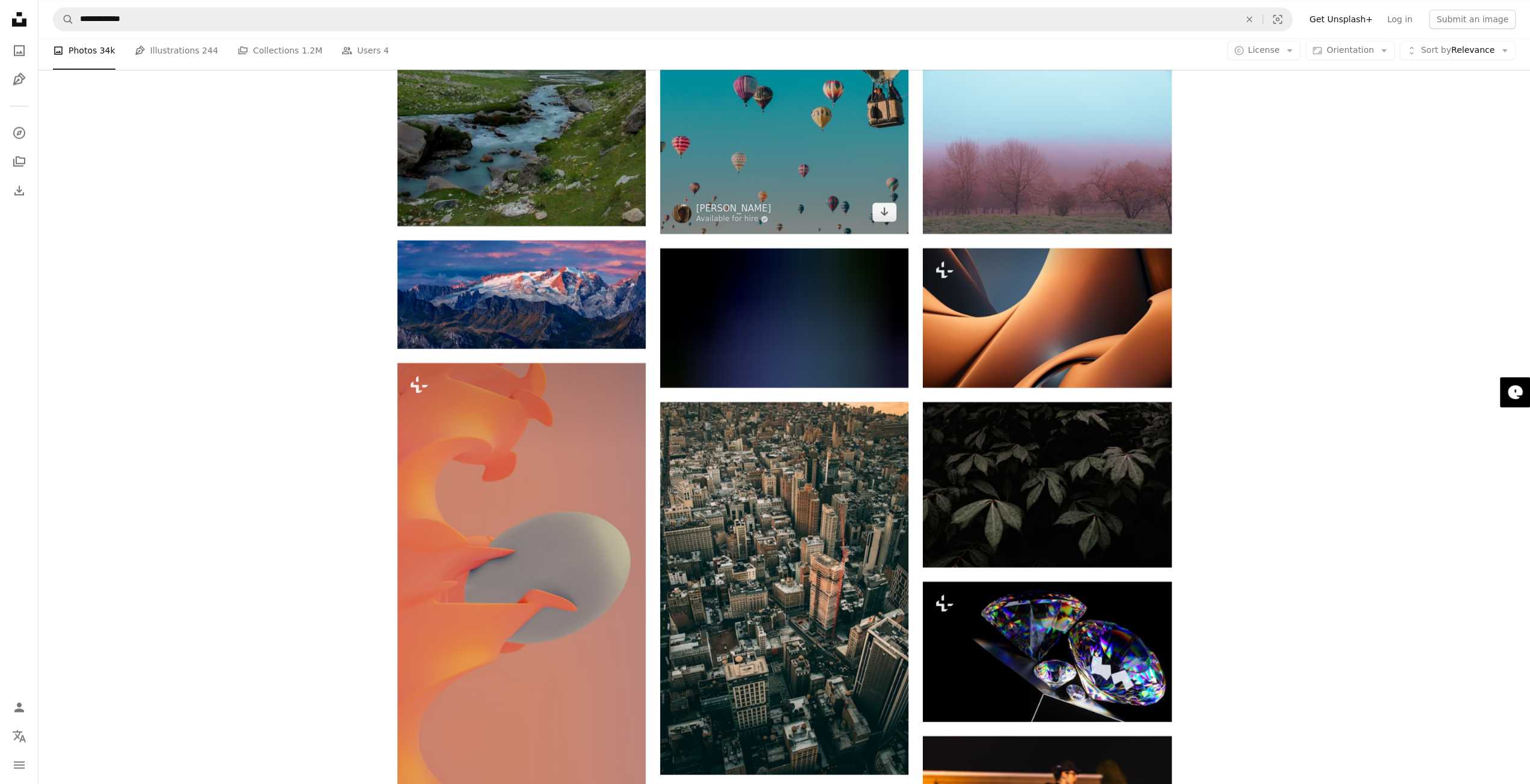
scroll to position [28840, 0]
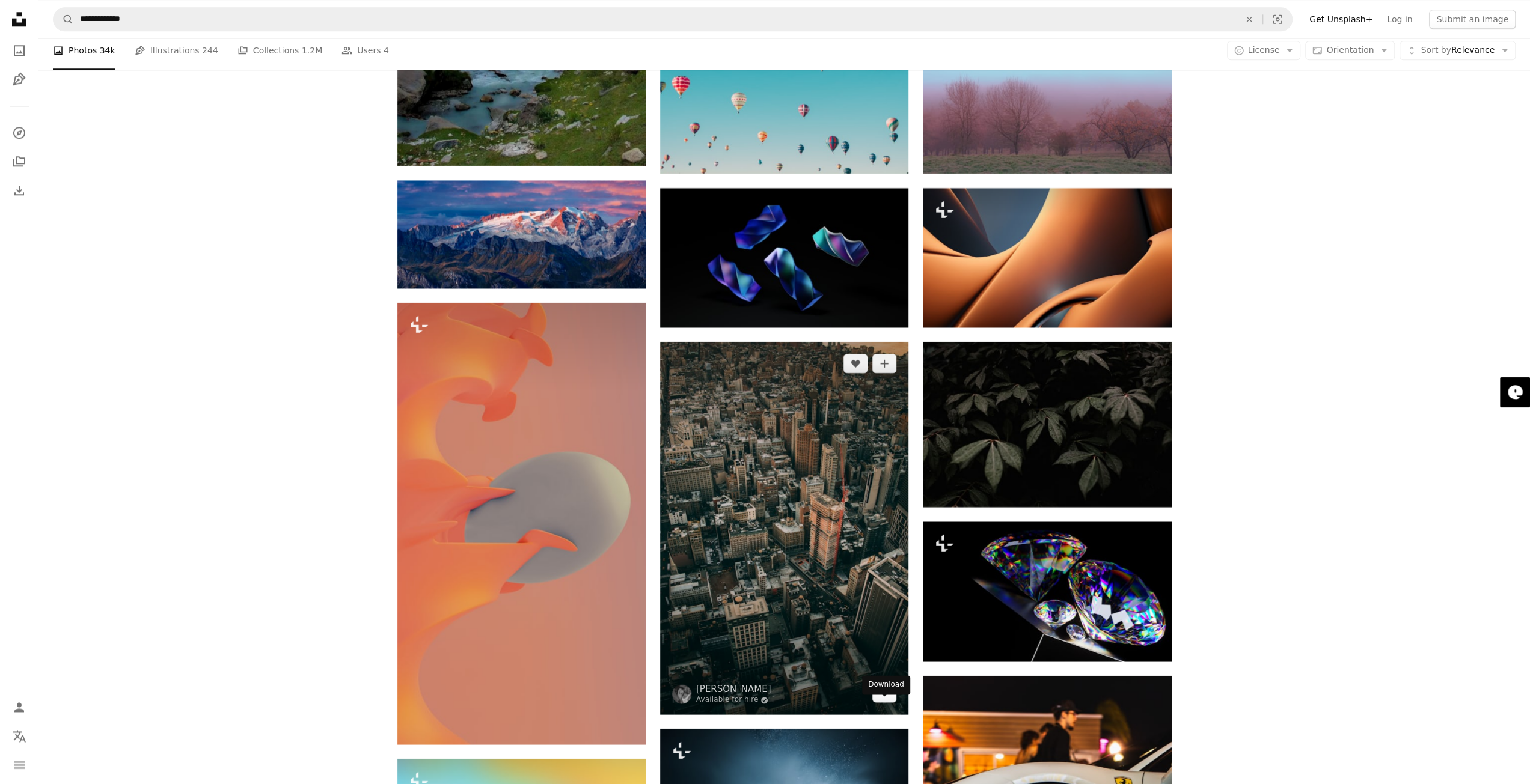
click at [884, 697] on icon "Download" at bounding box center [884, 692] width 8 height 9
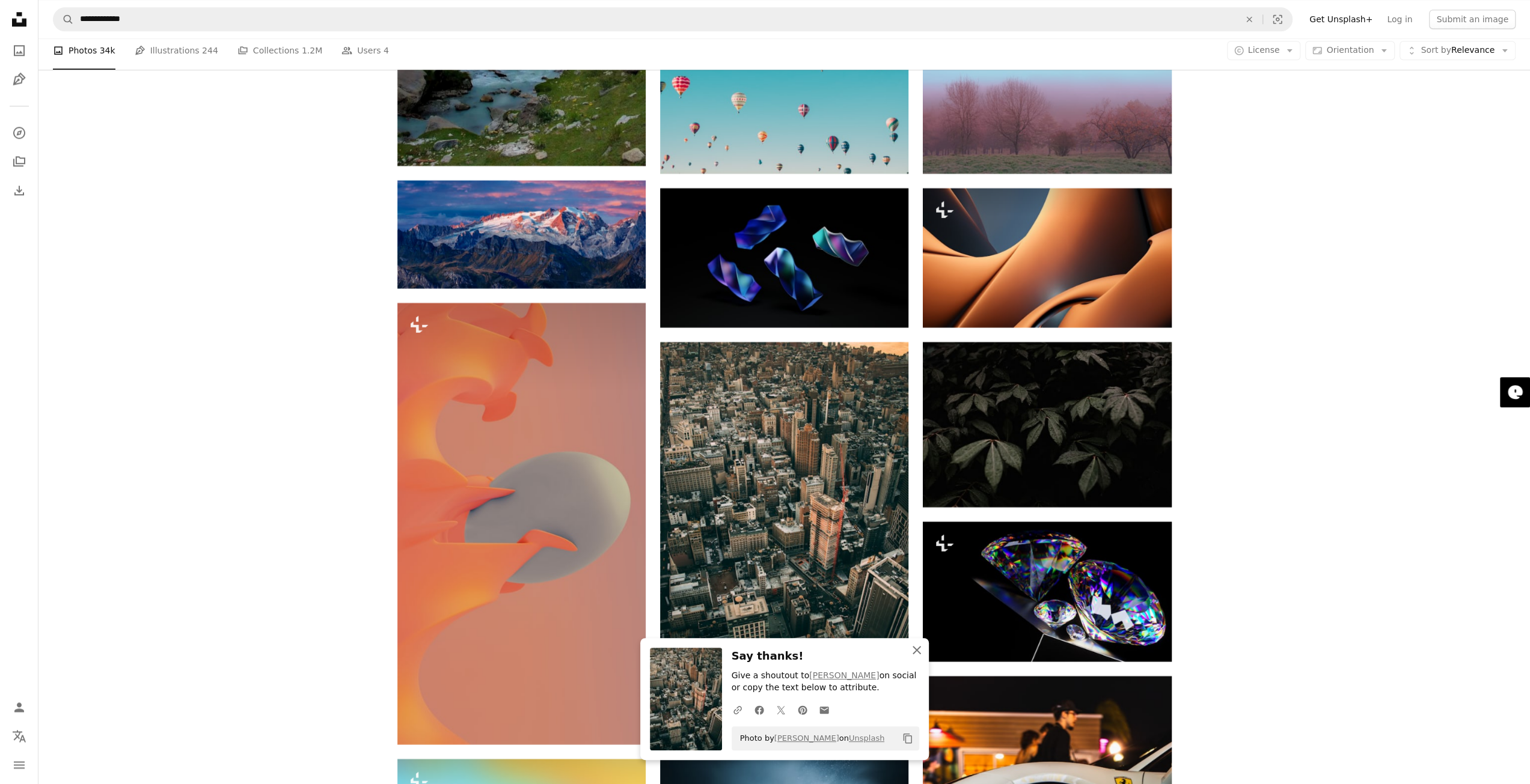
click at [914, 651] on icon "An X shape" at bounding box center [916, 650] width 15 height 15
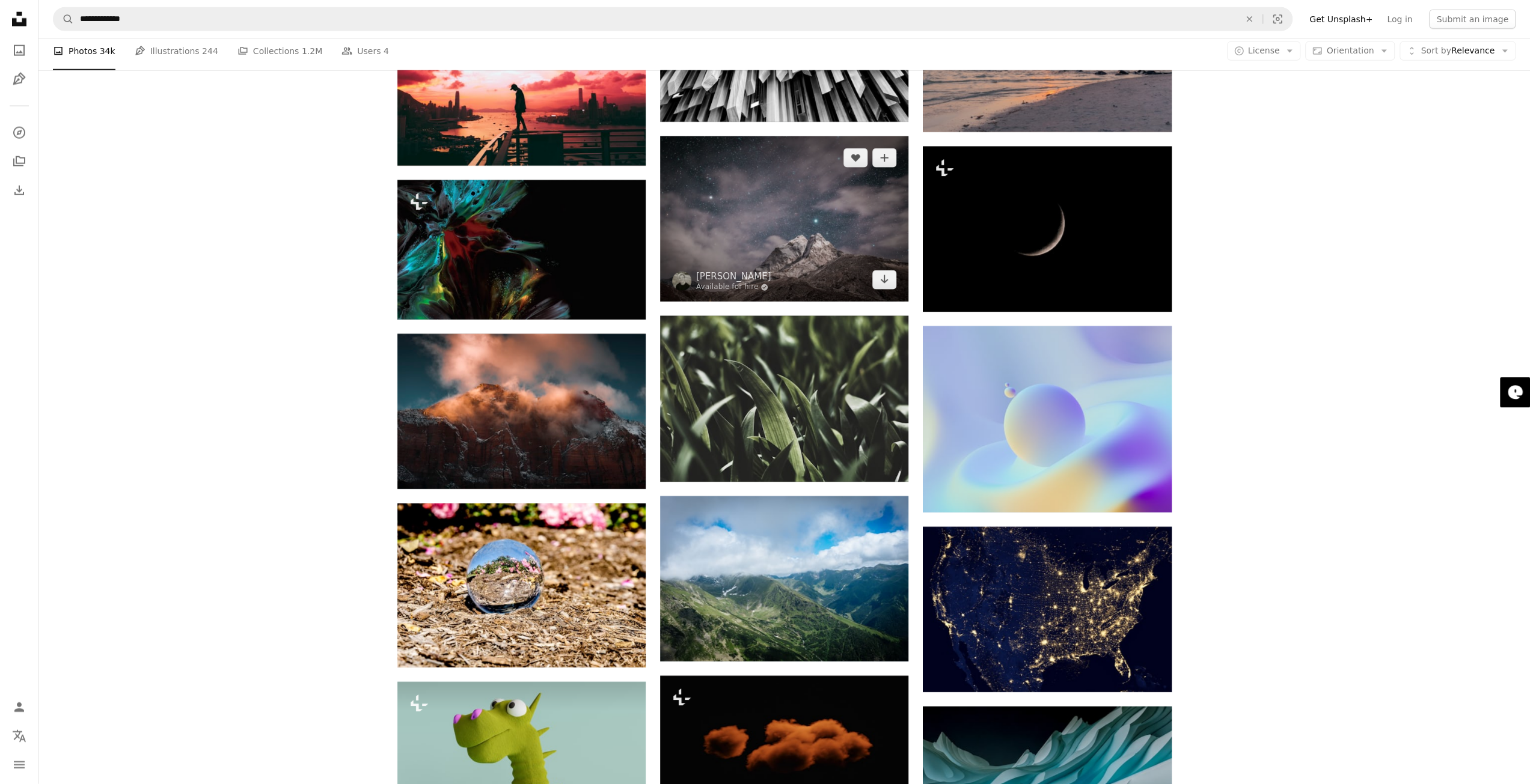
scroll to position [30583, 0]
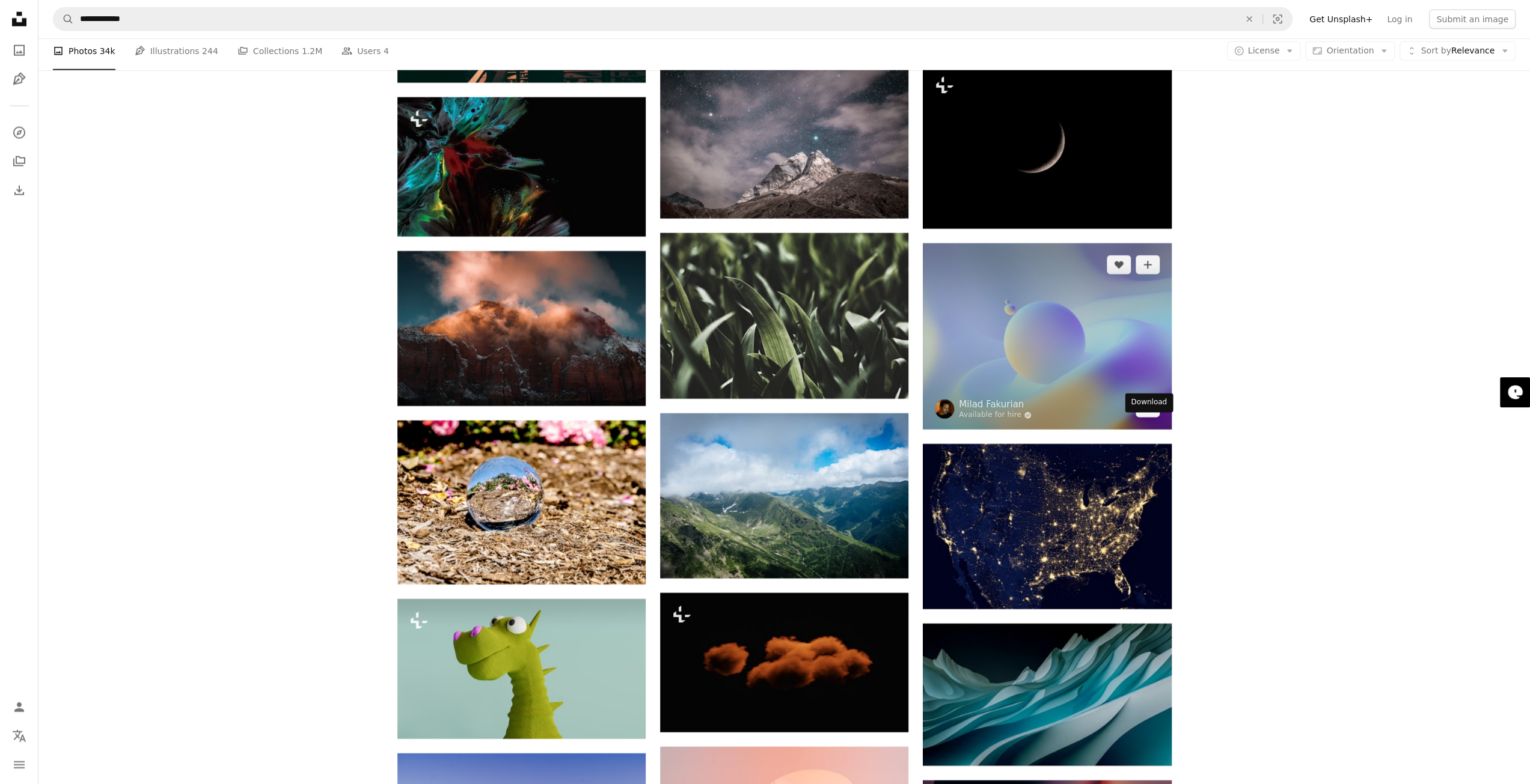
click at [1140, 418] on link "Arrow pointing down" at bounding box center [1148, 408] width 24 height 19
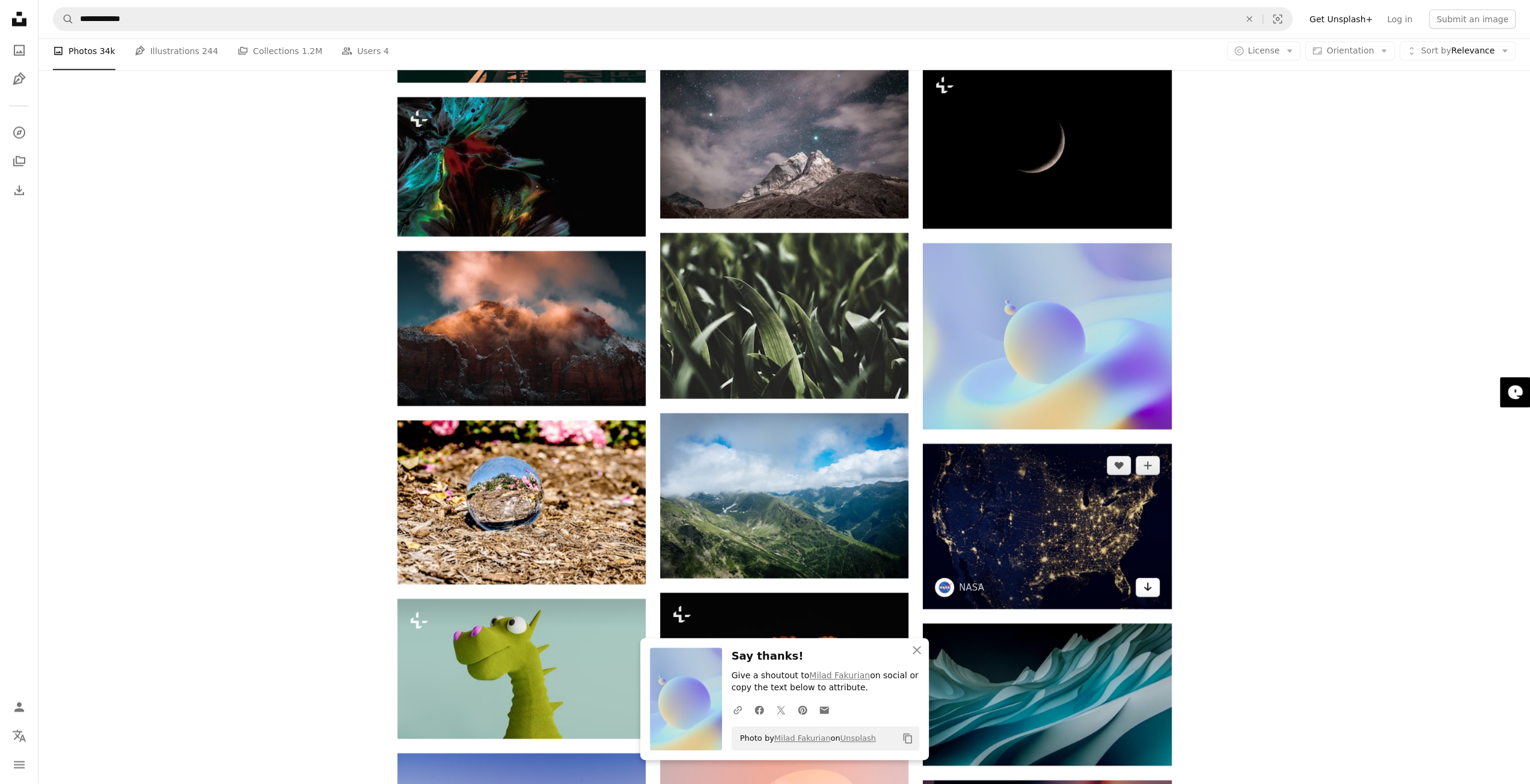
click at [1144, 594] on icon "Arrow pointing down" at bounding box center [1147, 587] width 10 height 15
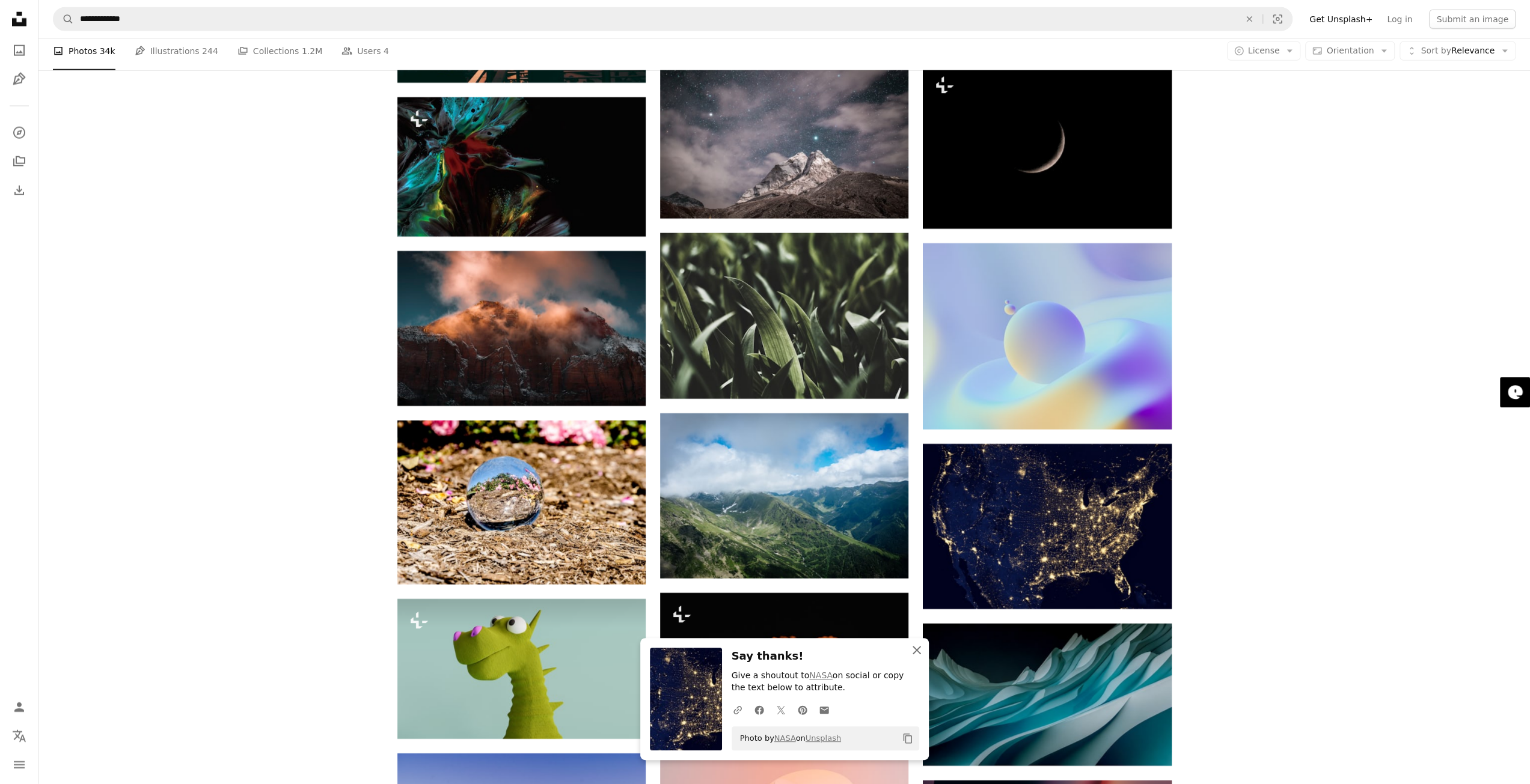
click at [914, 649] on icon "button" at bounding box center [917, 650] width 9 height 9
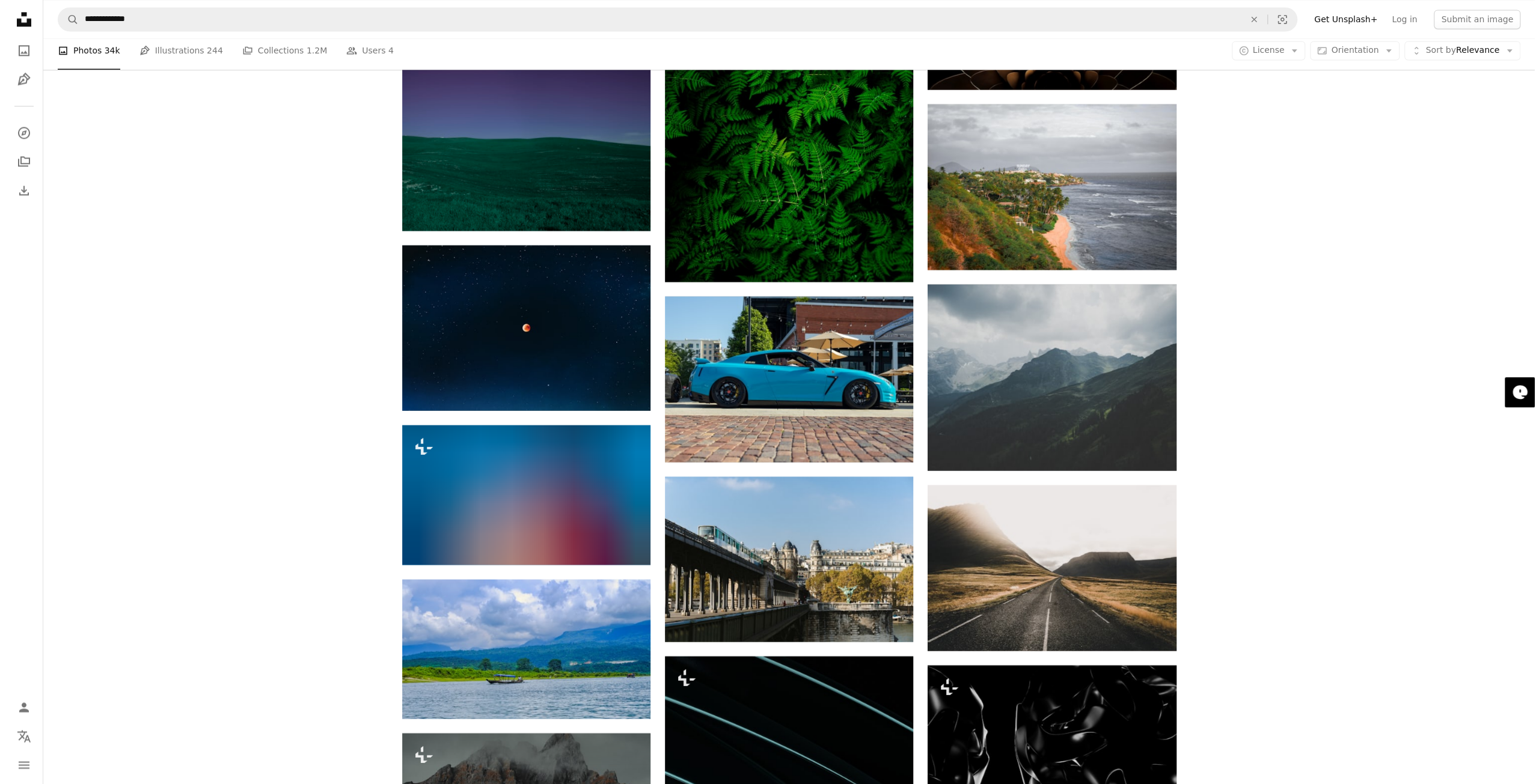
scroll to position [33648, 0]
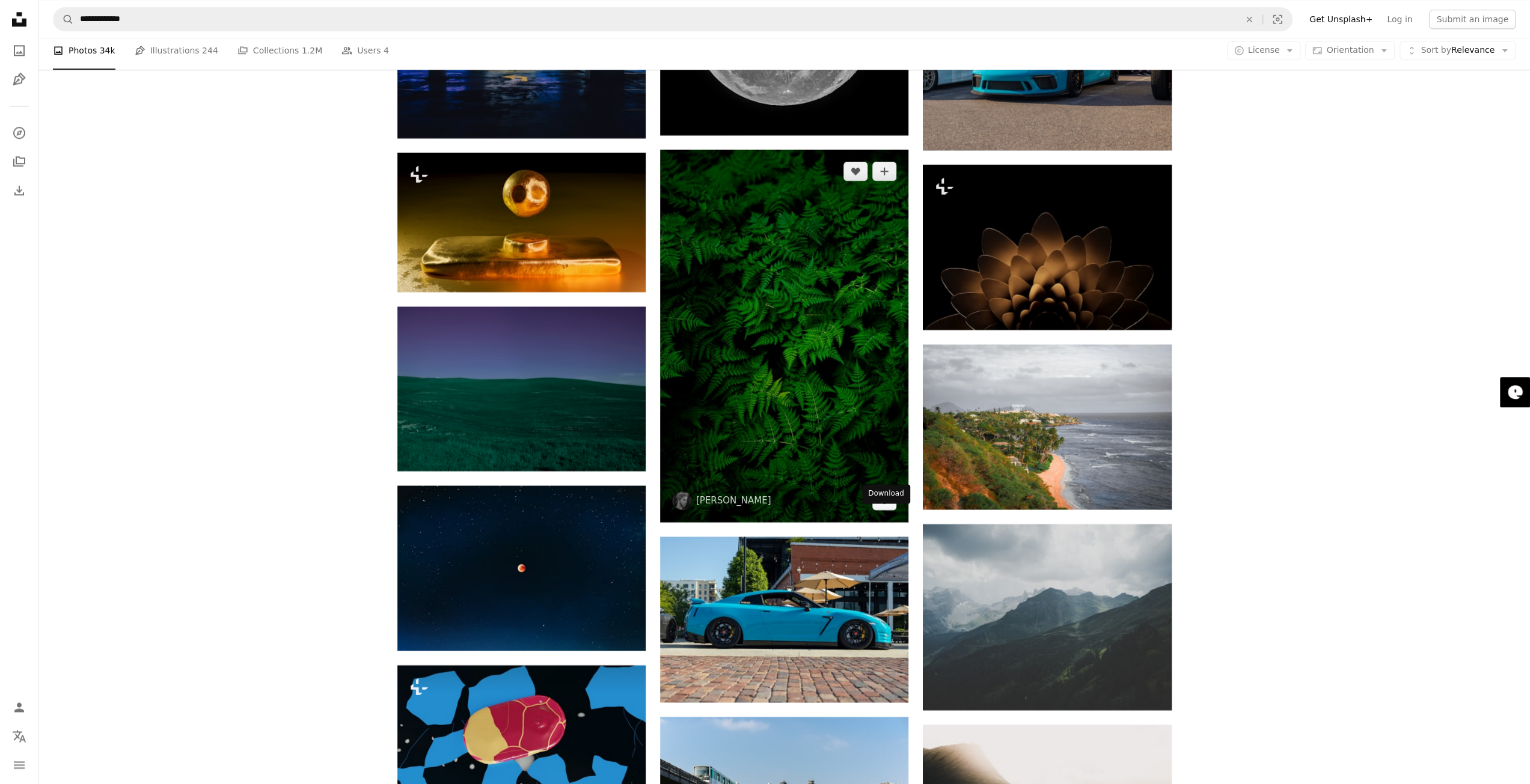
click at [884, 507] on icon "Arrow pointing down" at bounding box center [884, 500] width 10 height 15
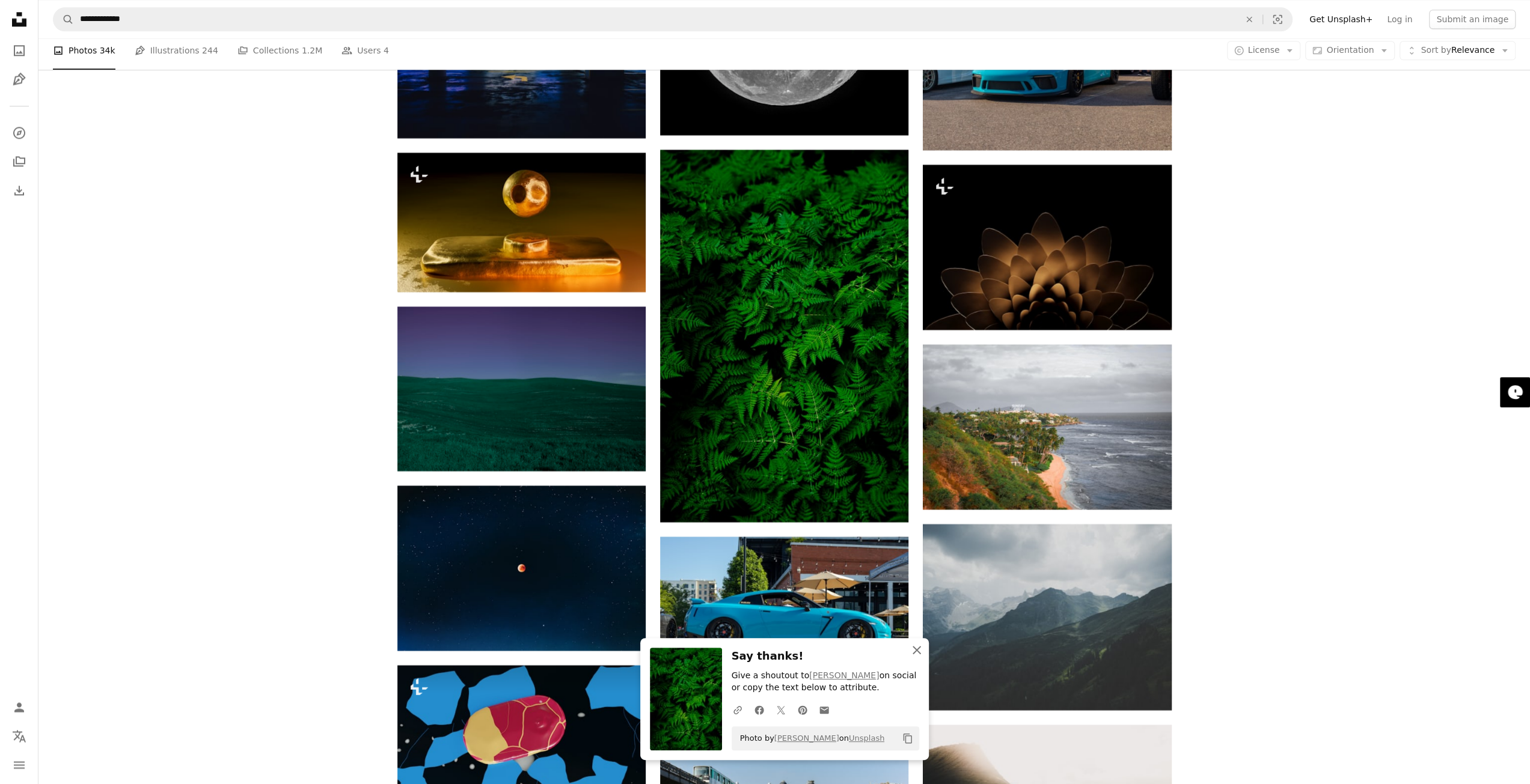
click at [916, 650] on icon "button" at bounding box center [917, 650] width 9 height 9
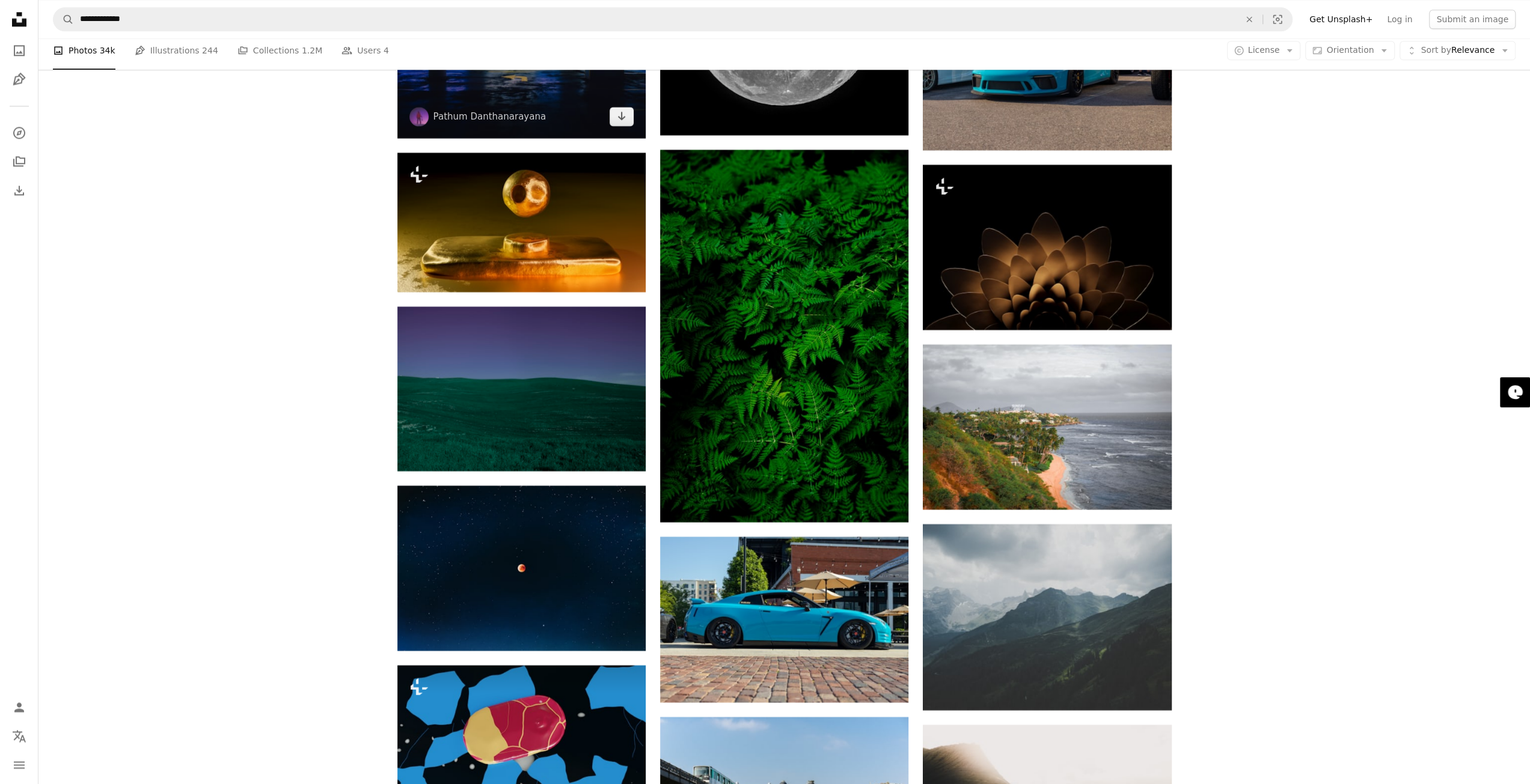
click at [500, 111] on img at bounding box center [521, 54] width 248 height 165
